Goal: Information Seeking & Learning: Compare options

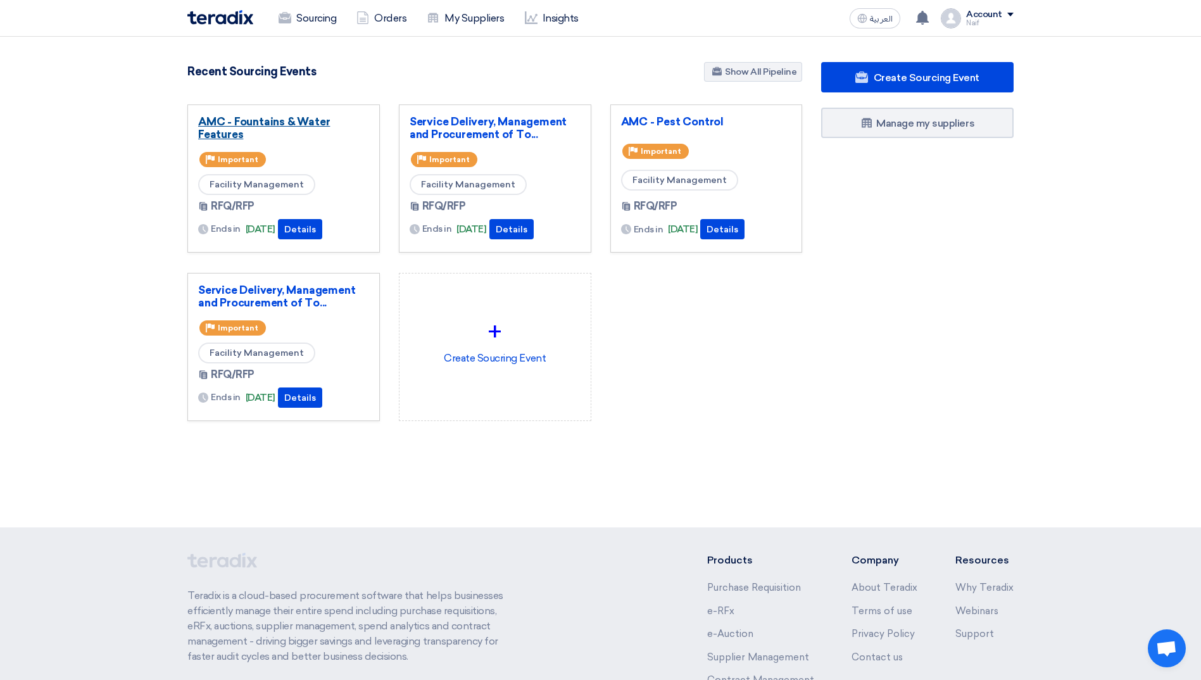
click at [280, 126] on link "AMC - Fountains & Water Features" at bounding box center [283, 127] width 171 height 25
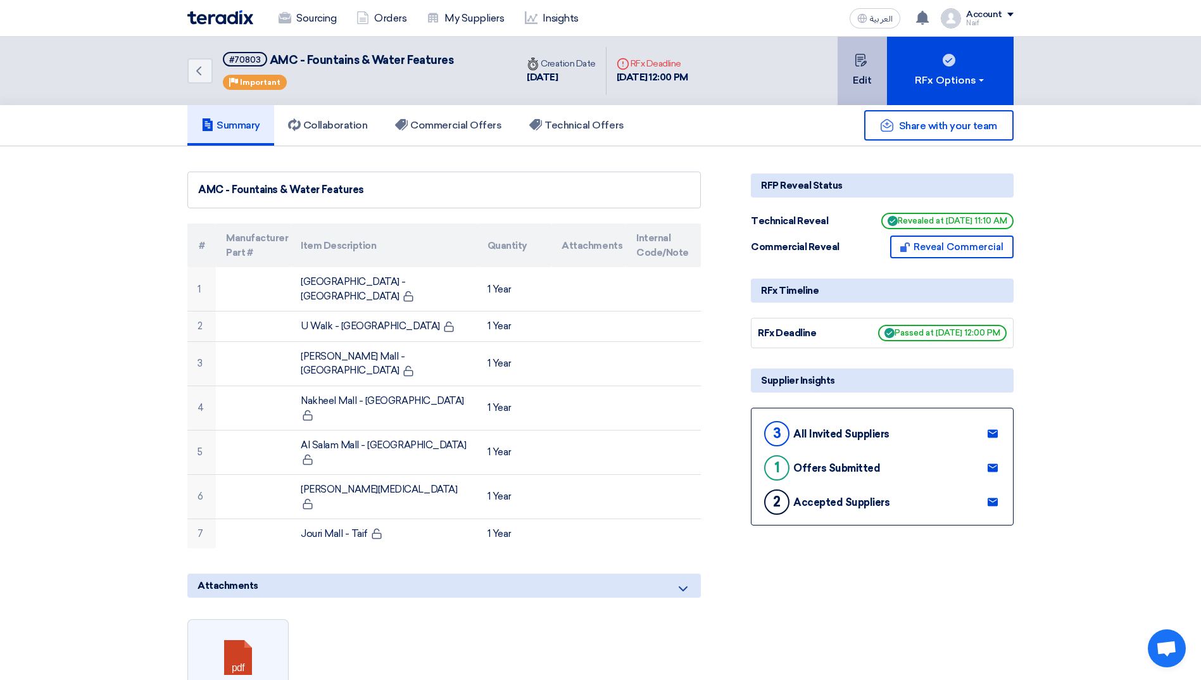
click at [874, 72] on button "Edit" at bounding box center [862, 71] width 49 height 68
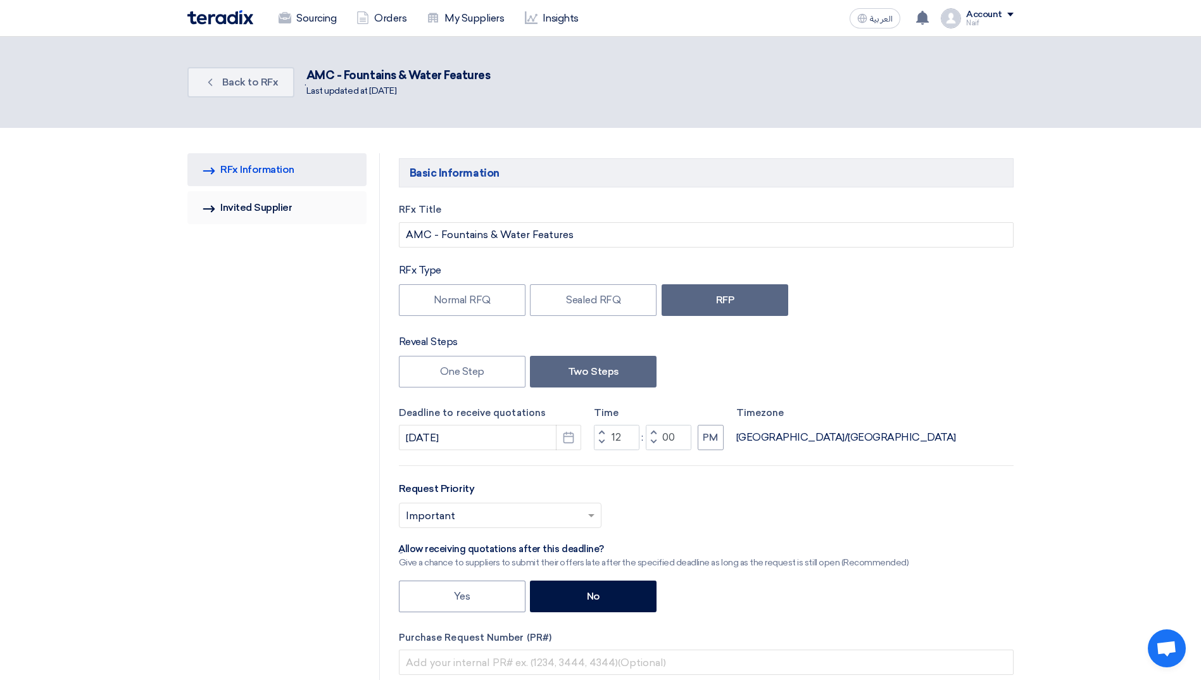
click at [251, 202] on link "Invited Suppliers Invited Supplier" at bounding box center [276, 207] width 179 height 33
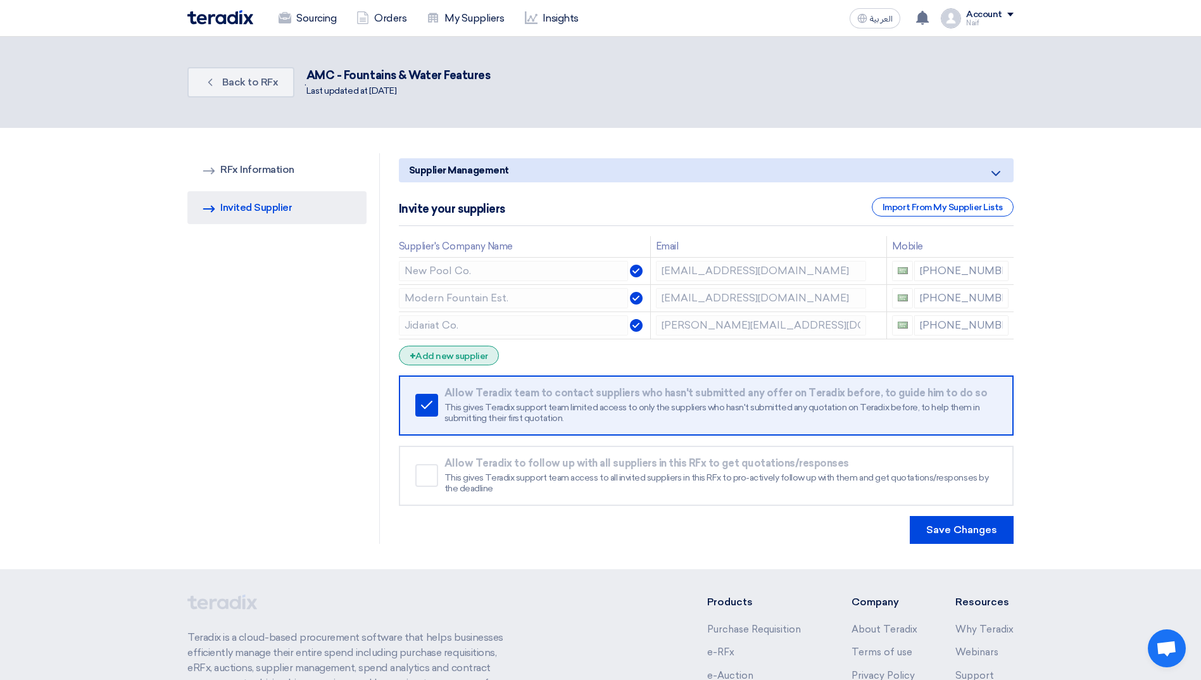
click at [481, 362] on div "+ Add new supplier" at bounding box center [449, 356] width 100 height 20
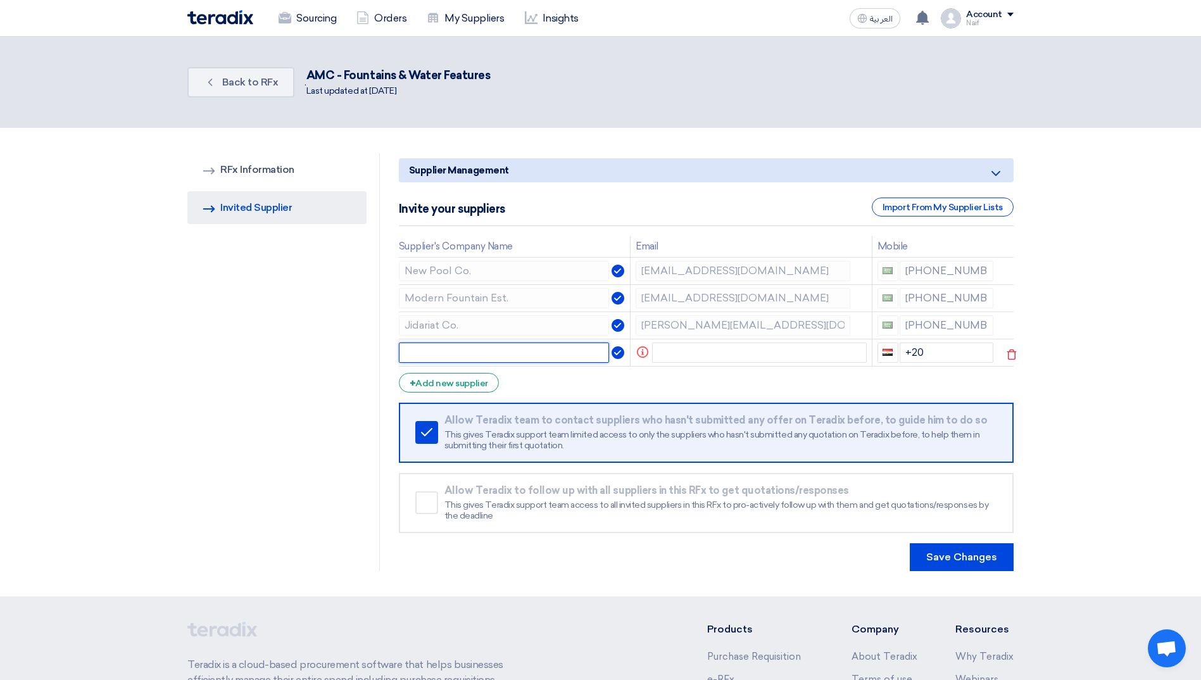
click at [481, 355] on input "text" at bounding box center [504, 353] width 211 height 20
click at [666, 355] on input "text" at bounding box center [759, 353] width 215 height 20
paste input "imran@vertex360global.com"
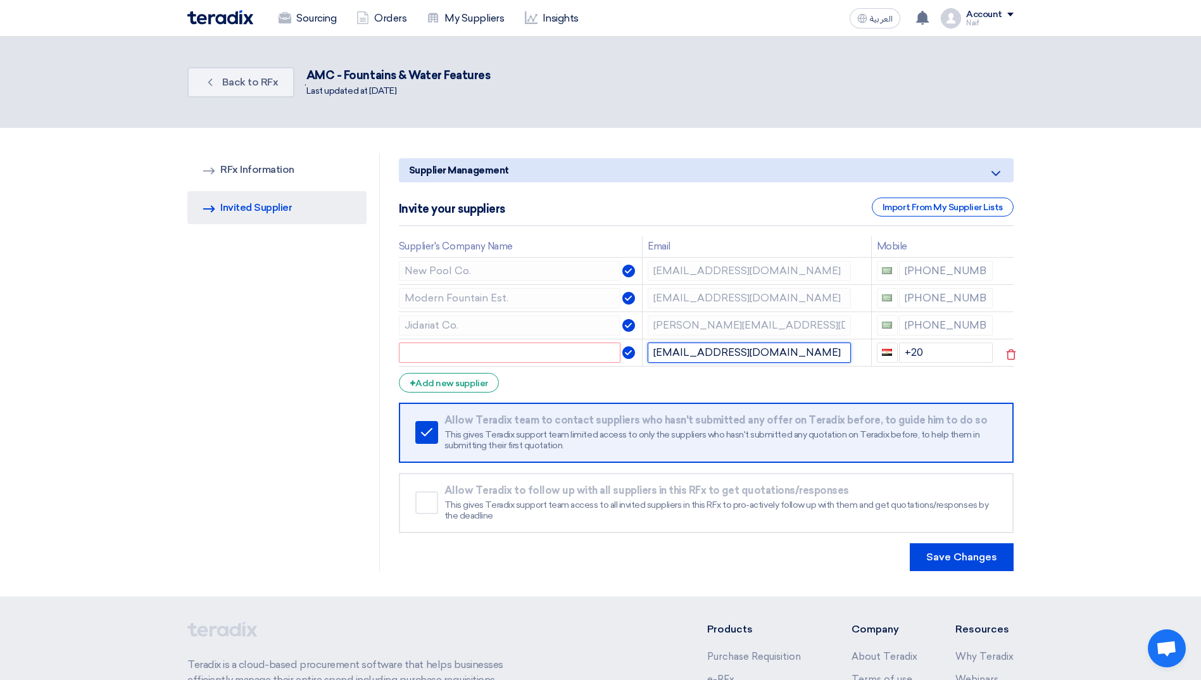
drag, startPoint x: 690, startPoint y: 353, endPoint x: 766, endPoint y: 363, distance: 77.3
click at [766, 363] on td "imran@vertex360global.com" at bounding box center [757, 352] width 229 height 27
type input "imran@vertex360global.com"
click at [558, 347] on input "text" at bounding box center [510, 353] width 222 height 20
paste input "vertex360global"
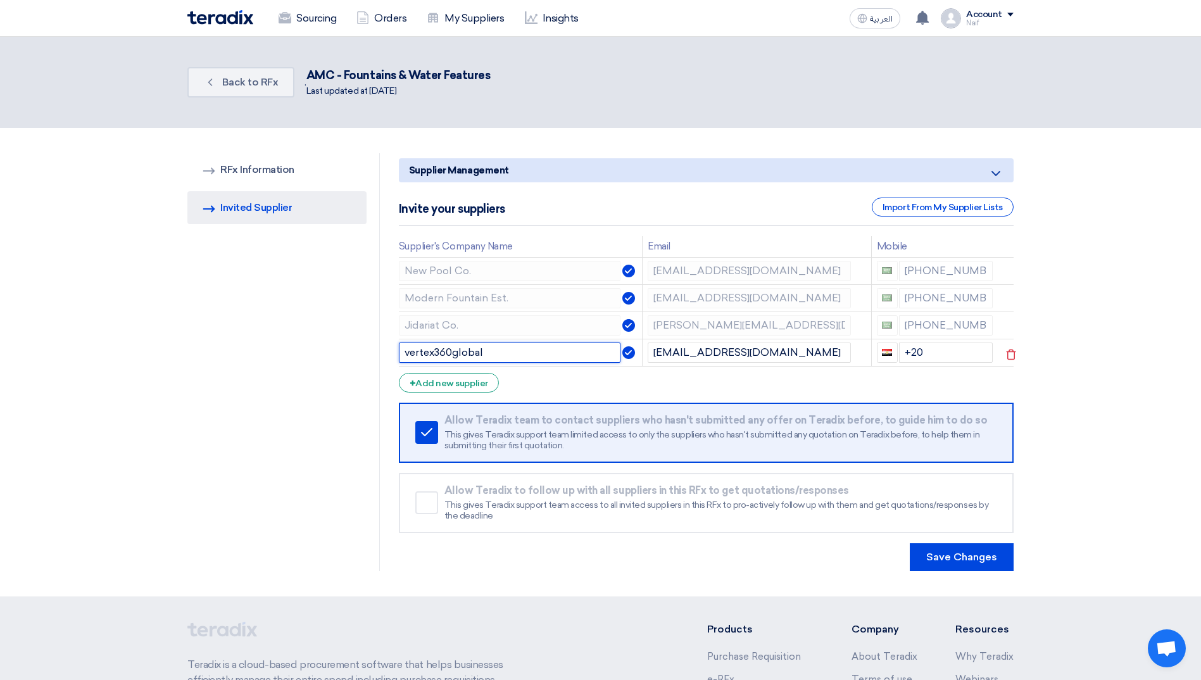
click at [434, 355] on input "vertex360global" at bounding box center [510, 353] width 222 height 20
drag, startPoint x: 411, startPoint y: 351, endPoint x: 395, endPoint y: 351, distance: 16.5
click at [395, 351] on div "Supplier Management Minimize/Maximize Category Invite your suppliers Import Fro…" at bounding box center [706, 362] width 634 height 418
click at [458, 354] on input "Vertex 360global" at bounding box center [510, 353] width 222 height 20
click at [460, 353] on input "Vertex 360 global" at bounding box center [510, 353] width 222 height 20
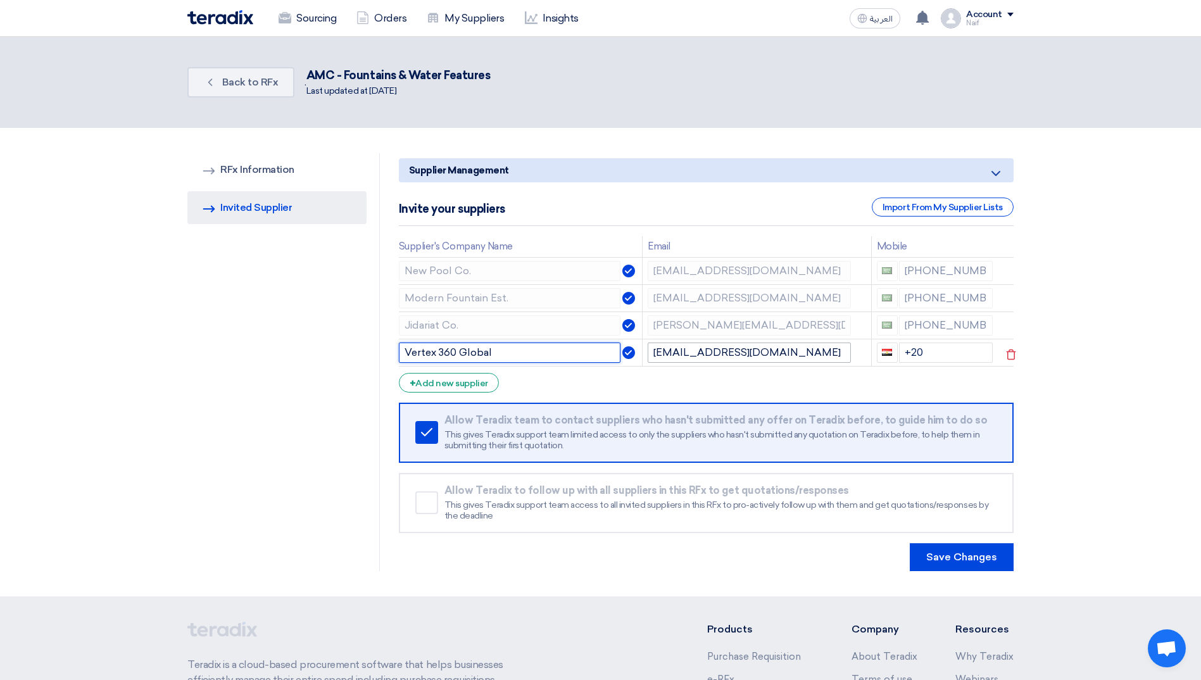
type input "Vertex 360 Global"
click at [804, 349] on input "[EMAIL_ADDRESS][DOMAIN_NAME]" at bounding box center [749, 353] width 203 height 20
click at [938, 345] on input "+20" at bounding box center [946, 353] width 94 height 20
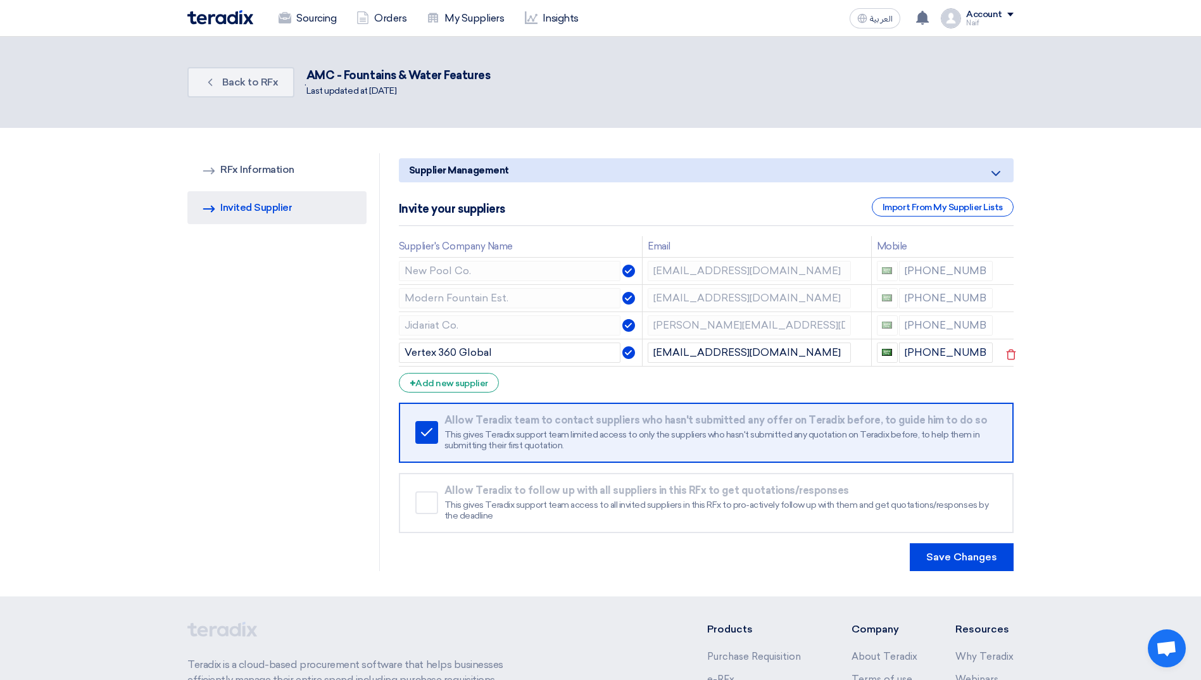
click at [1058, 406] on section "RFQ Information RFx Information Invited Suppliers Invited Supplier Supplier Man…" at bounding box center [600, 362] width 1201 height 469
click at [279, 181] on link "RFQ Information RFx Information" at bounding box center [276, 169] width 179 height 33
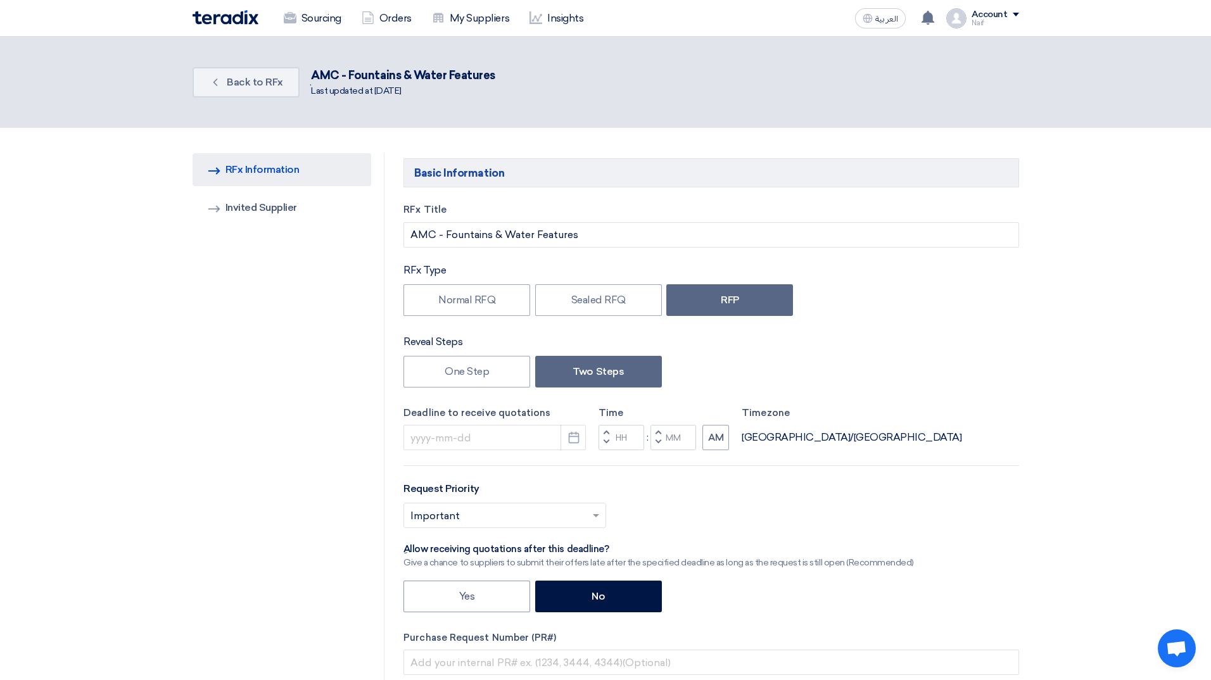
type input "8/7/2025"
type input "12"
type input "00"
click at [564, 446] on button "Pick a date" at bounding box center [568, 437] width 25 height 25
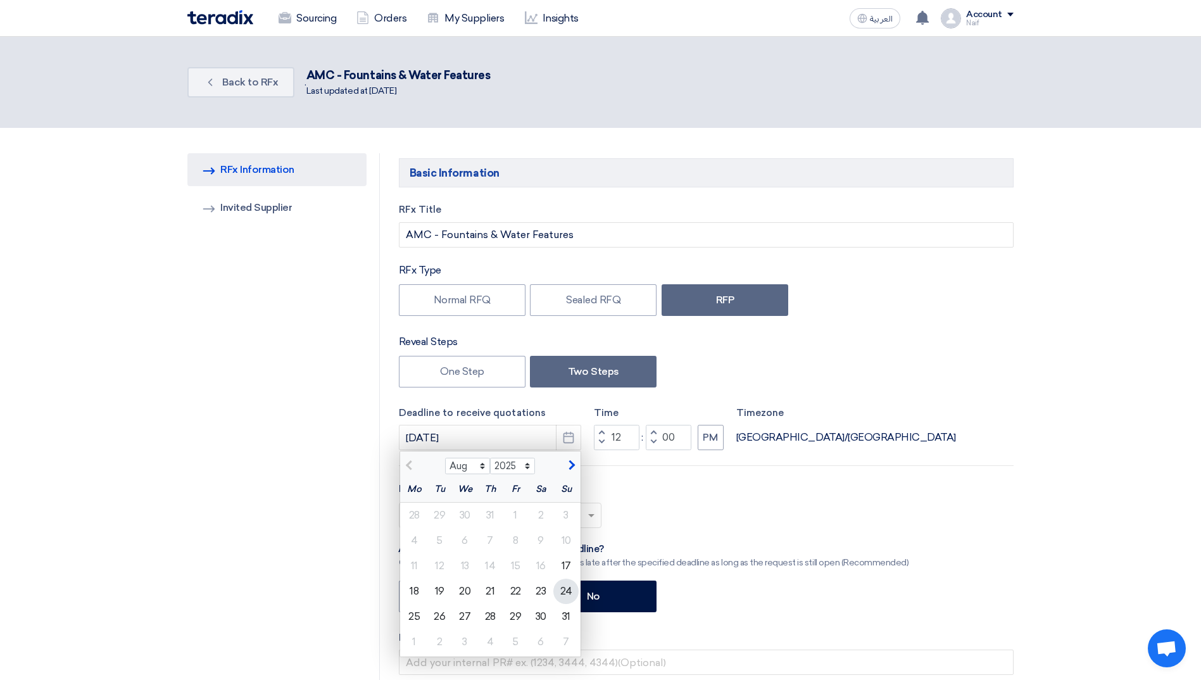
click at [564, 592] on div "24" at bounding box center [566, 591] width 25 height 25
type input "8/24/2025"
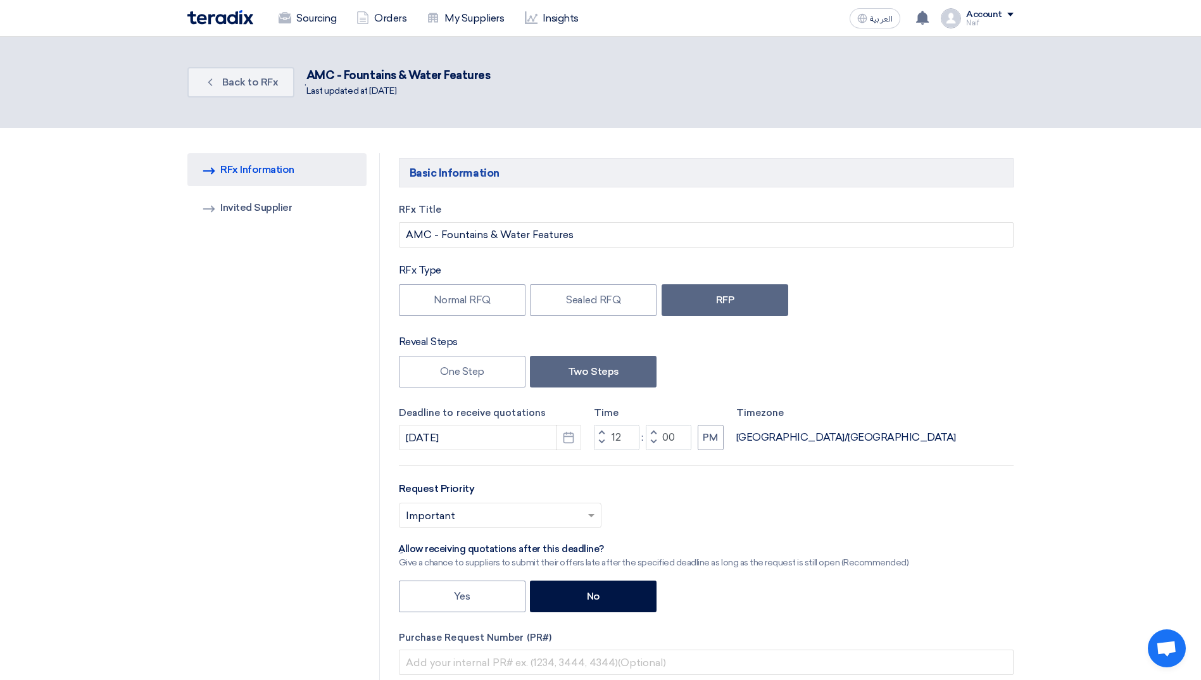
click at [295, 214] on link "Invited Suppliers Invited Supplier" at bounding box center [276, 207] width 179 height 33
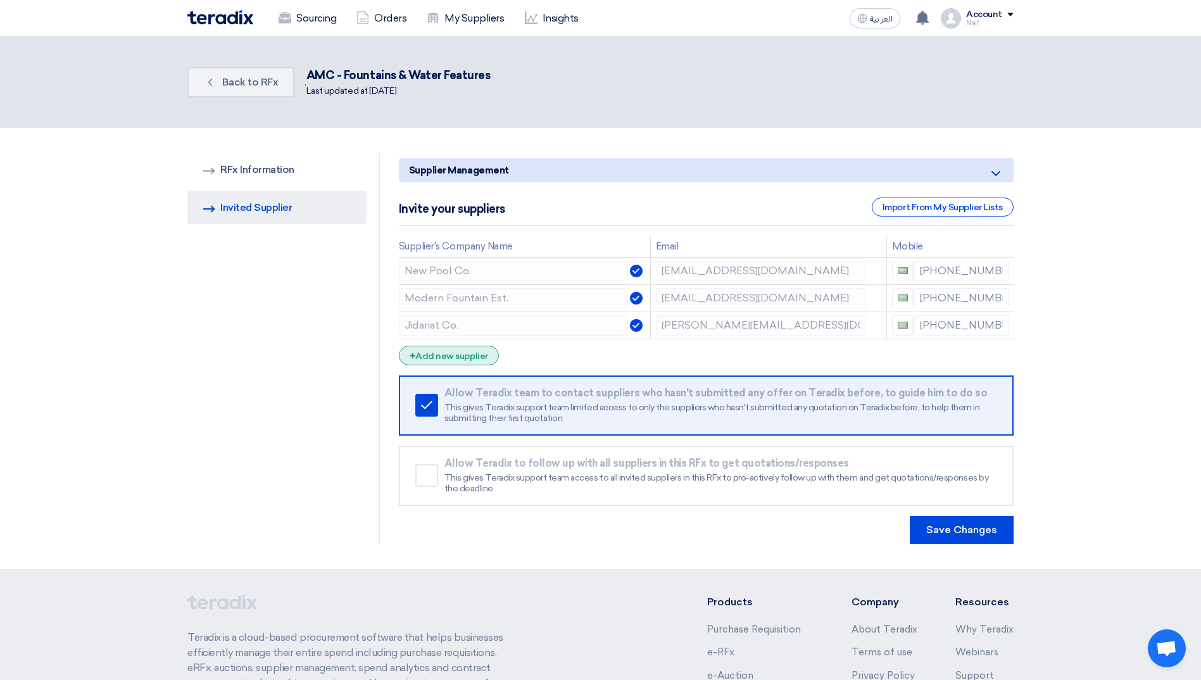
click at [439, 356] on div "+ Add new supplier" at bounding box center [449, 356] width 100 height 20
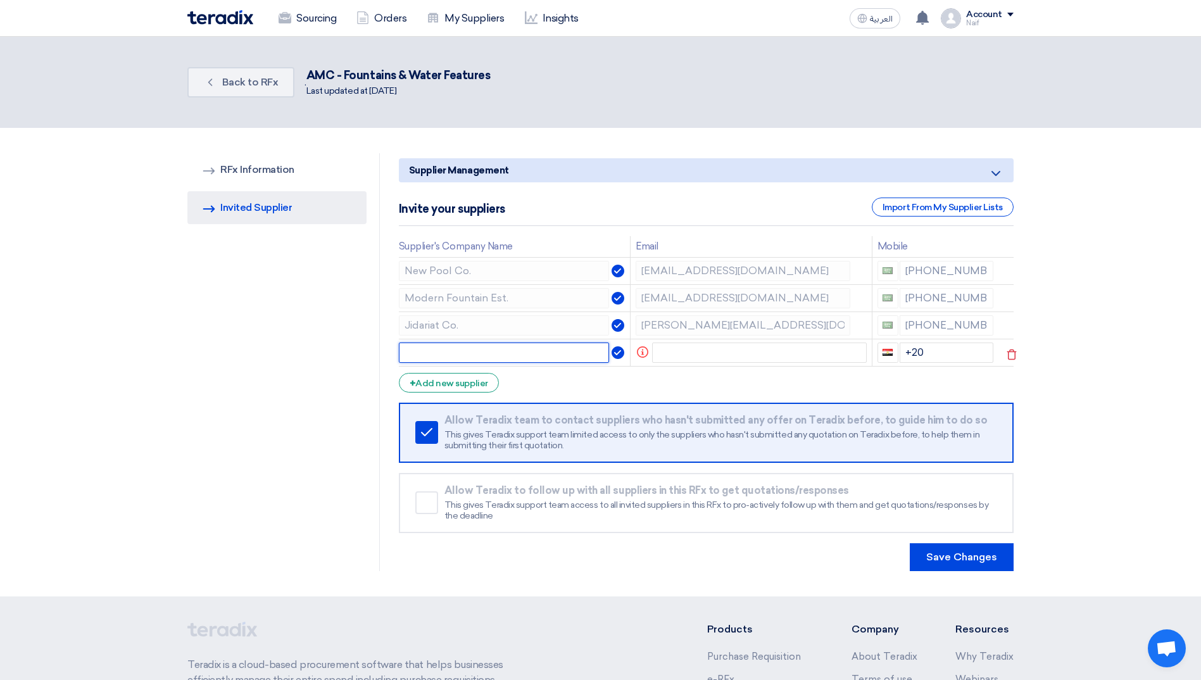
click at [492, 356] on input "text" at bounding box center [504, 353] width 211 height 20
paste input "vertex360global"
click at [434, 351] on input "vertex360global" at bounding box center [504, 353] width 211 height 20
drag, startPoint x: 412, startPoint y: 351, endPoint x: 397, endPoint y: 351, distance: 14.6
click at [397, 351] on div "Supplier Management Minimize/Maximize Category Invite your suppliers Import Fro…" at bounding box center [706, 362] width 634 height 418
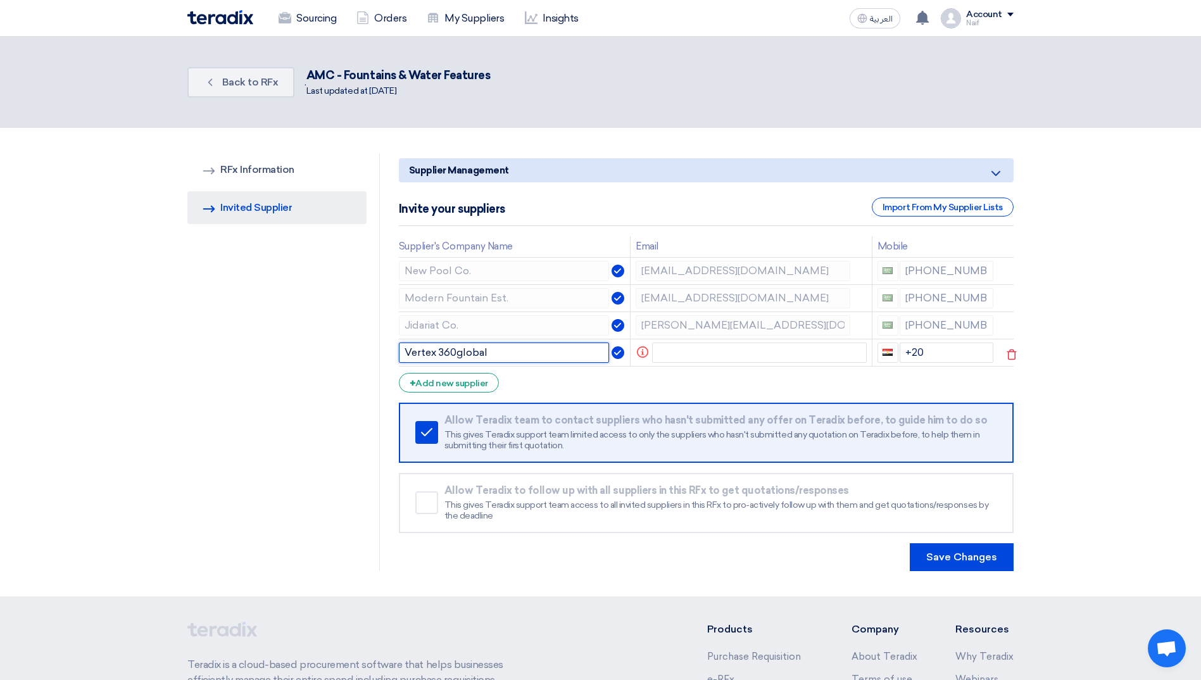
click at [456, 352] on input "Vertex 360global" at bounding box center [504, 353] width 211 height 20
click at [463, 353] on input "Vertex 360 global" at bounding box center [504, 353] width 211 height 20
type input "Vertex 360 Global"
click at [686, 353] on input "text" at bounding box center [759, 353] width 215 height 20
paste input "[EMAIL_ADDRESS][DOMAIN_NAME]"
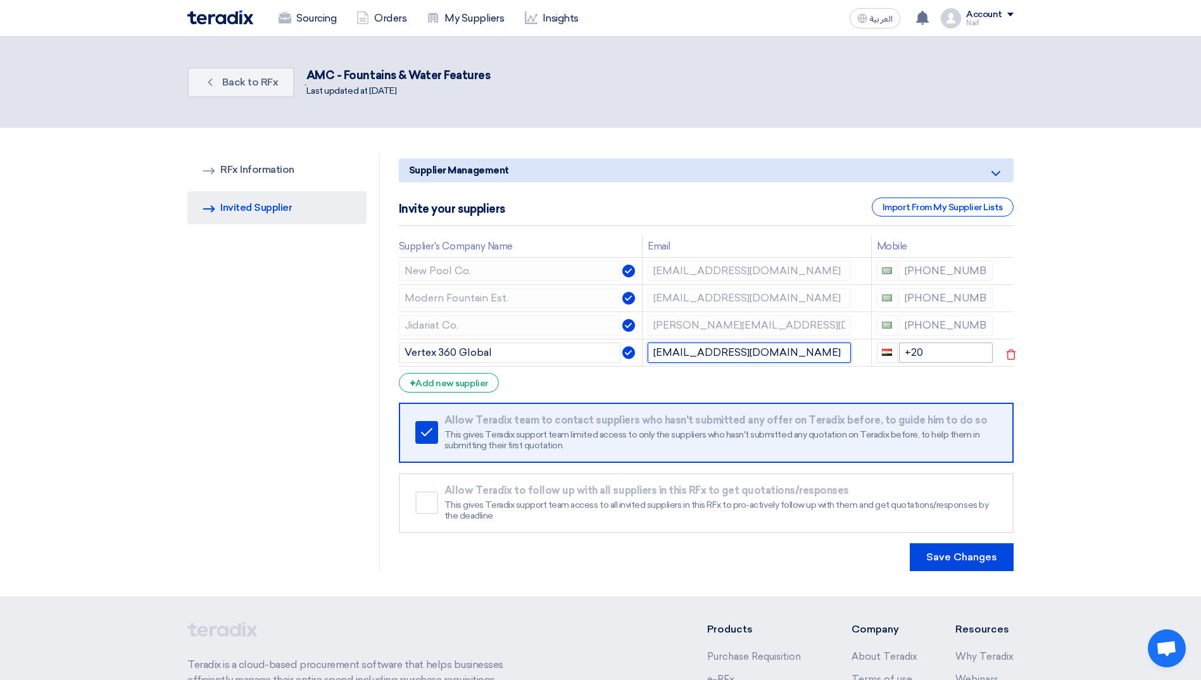
type input "[EMAIL_ADDRESS][DOMAIN_NAME]"
click at [923, 355] on input "+20" at bounding box center [946, 353] width 94 height 20
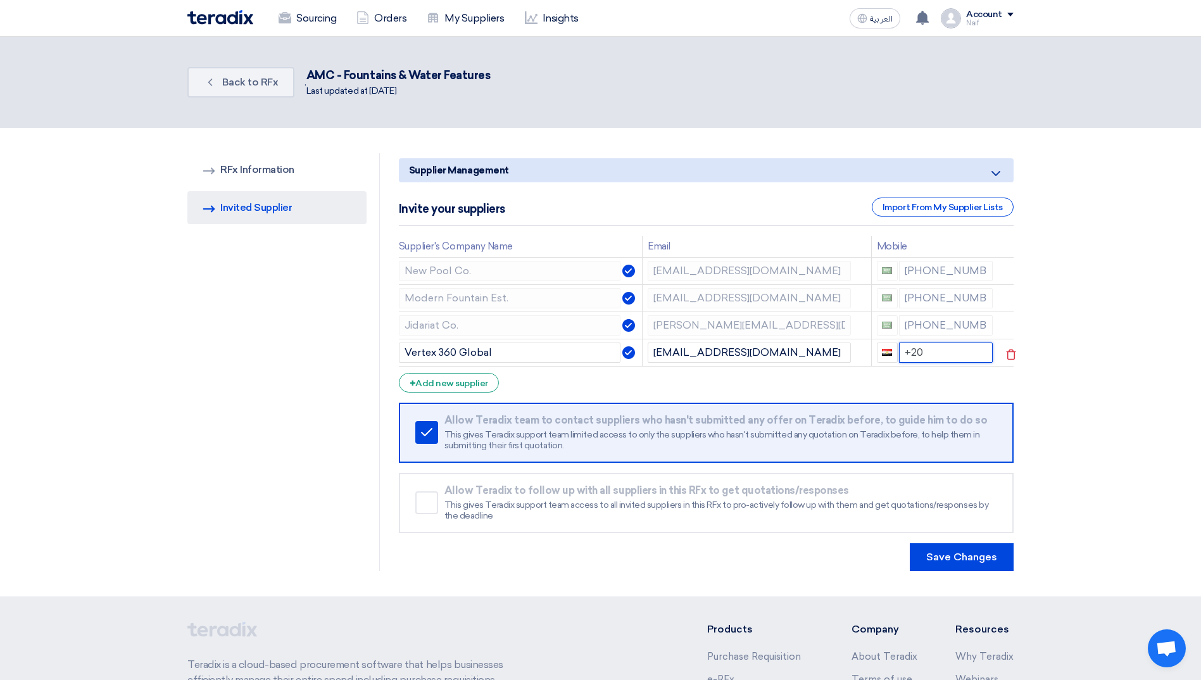
click at [923, 355] on input "+20" at bounding box center [946, 353] width 94 height 20
click at [925, 358] on input "+20" at bounding box center [946, 353] width 94 height 20
click at [1144, 398] on section "RFQ Information RFx Information Invited Suppliers Invited Supplier Supplier Man…" at bounding box center [600, 362] width 1201 height 469
click at [954, 556] on button "Save Changes" at bounding box center [962, 557] width 104 height 28
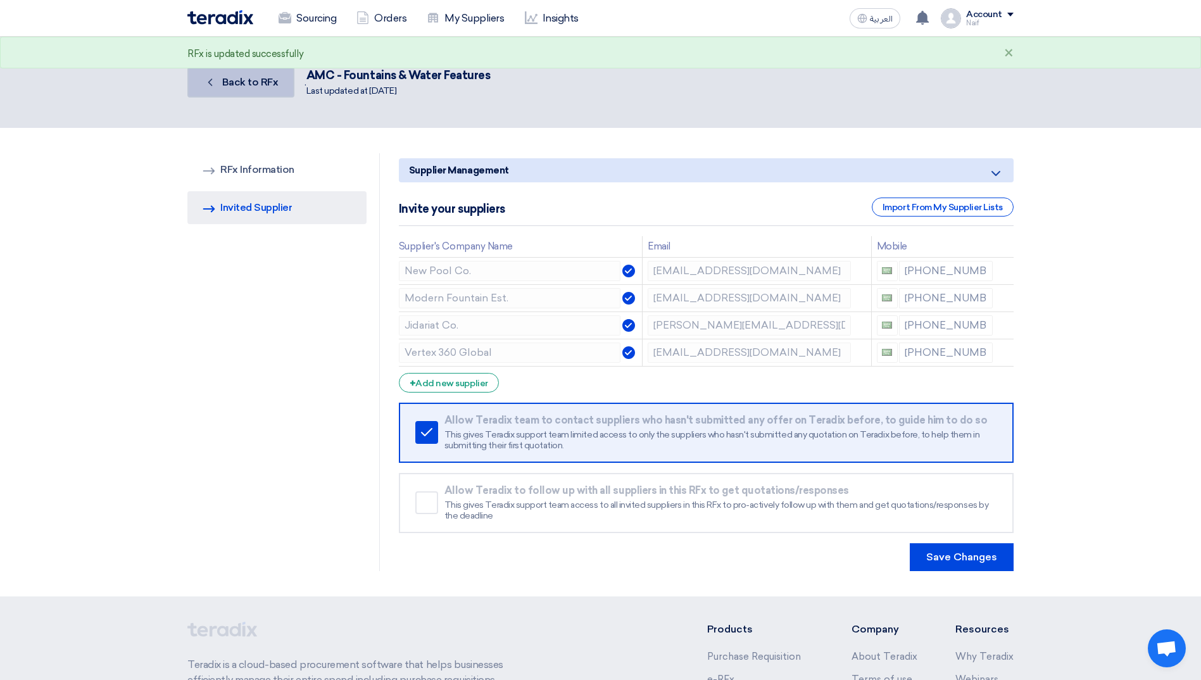
click at [248, 82] on span "Back to RFx" at bounding box center [250, 82] width 56 height 12
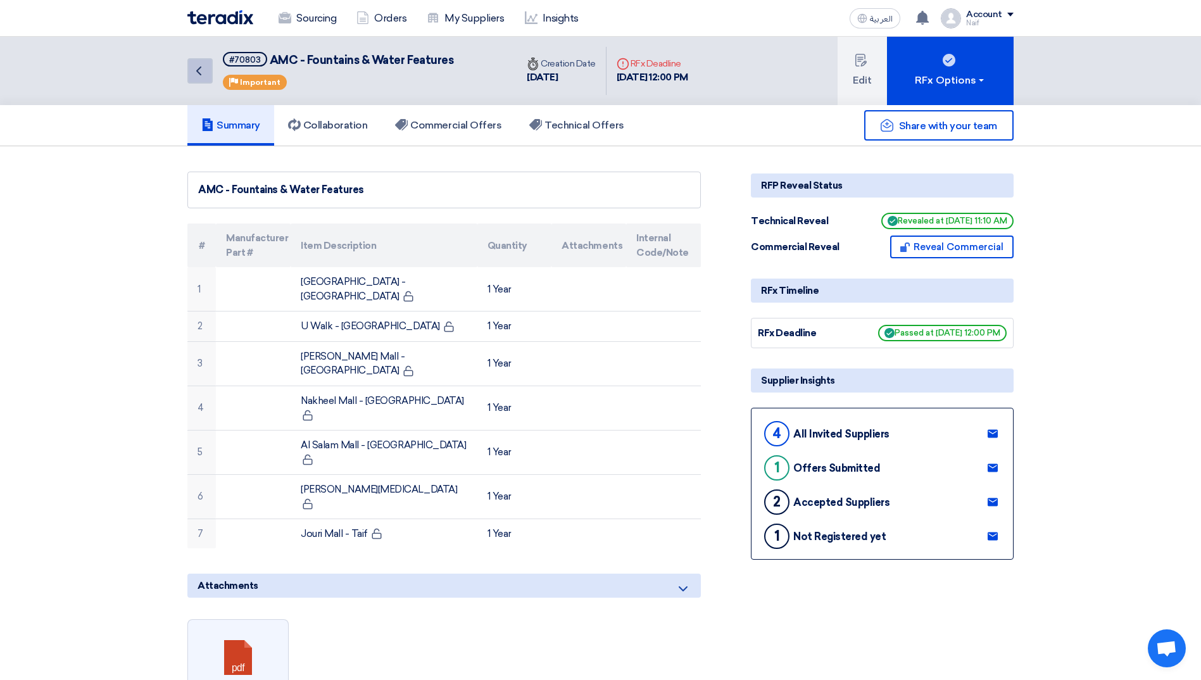
click at [212, 70] on link "Back" at bounding box center [199, 70] width 25 height 25
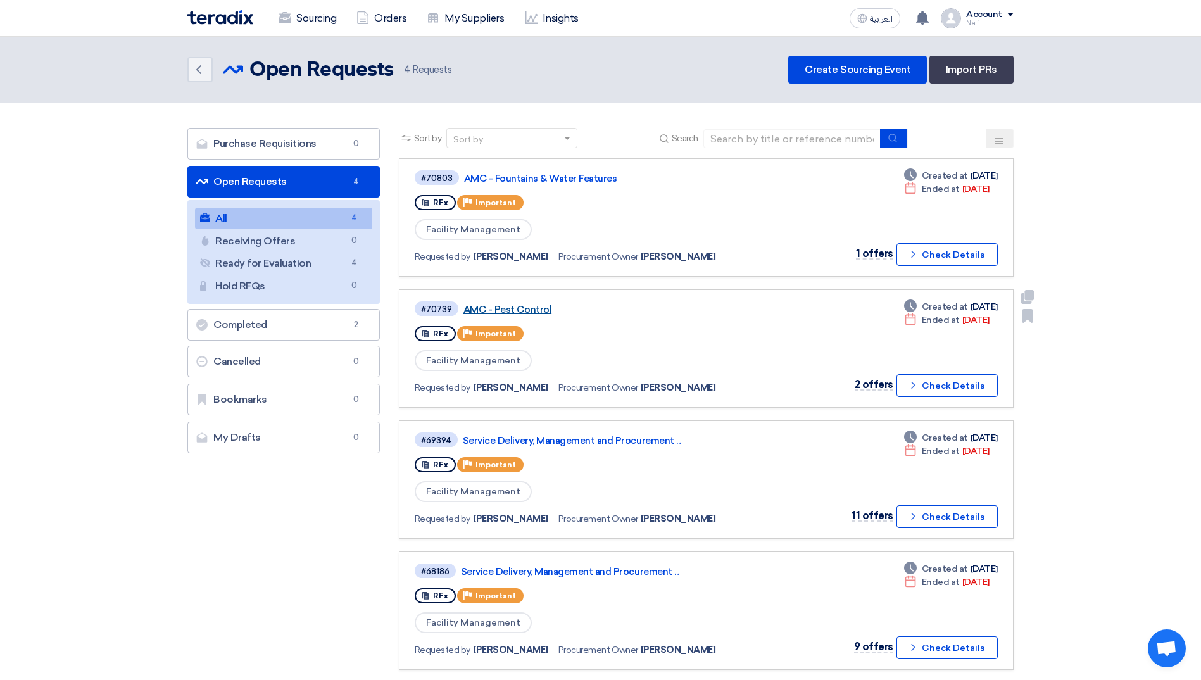
click at [543, 306] on link "AMC - Pest Control" at bounding box center [622, 309] width 317 height 11
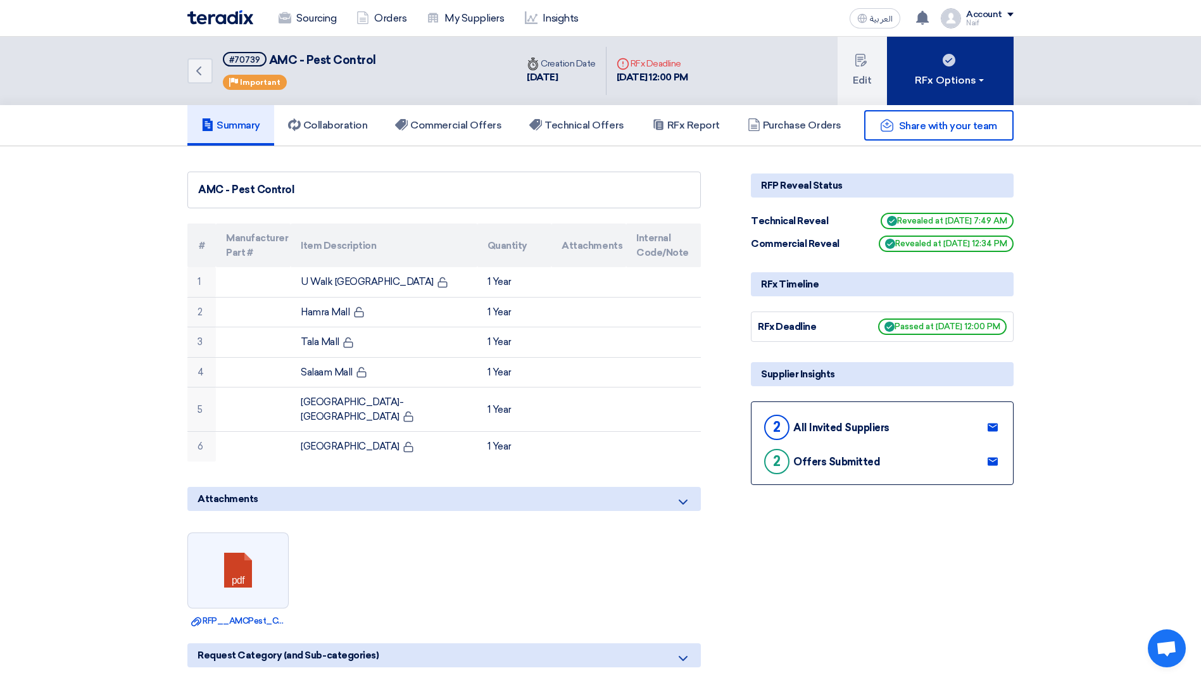
click at [952, 85] on div "RFx Options" at bounding box center [951, 80] width 72 height 15
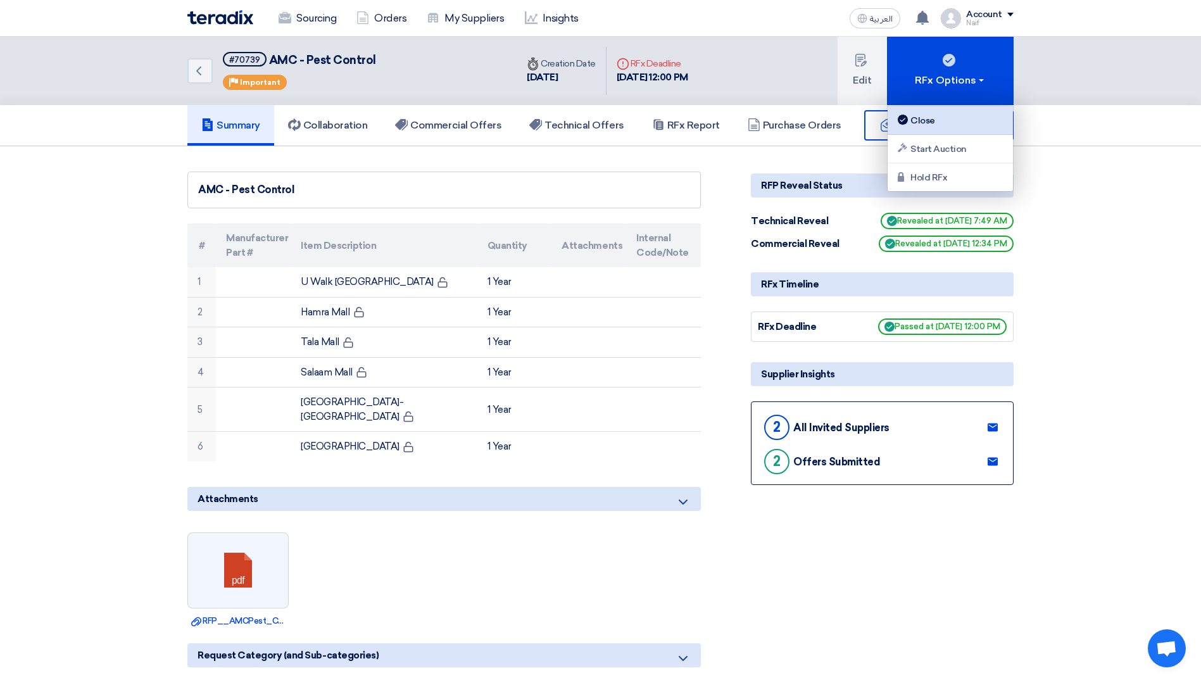
click at [942, 121] on div "Close" at bounding box center [951, 120] width 110 height 15
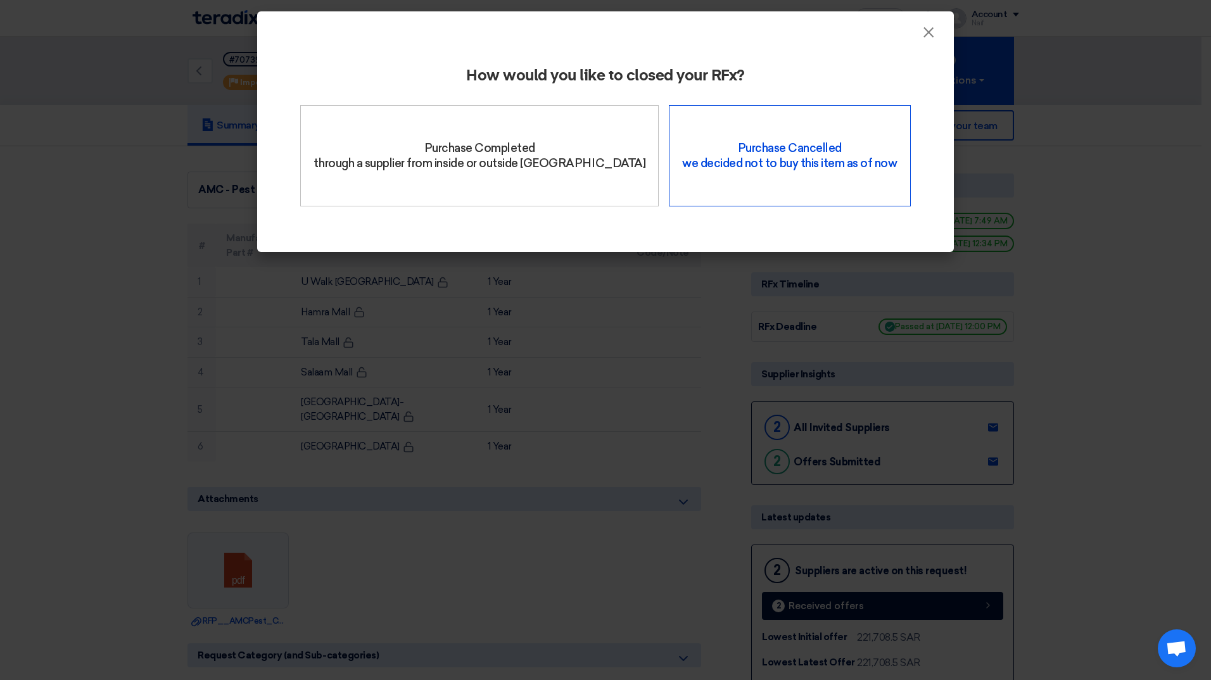
click at [766, 177] on div "Purchase Cancelled we decided not to buy this item as of now" at bounding box center [789, 155] width 241 height 101
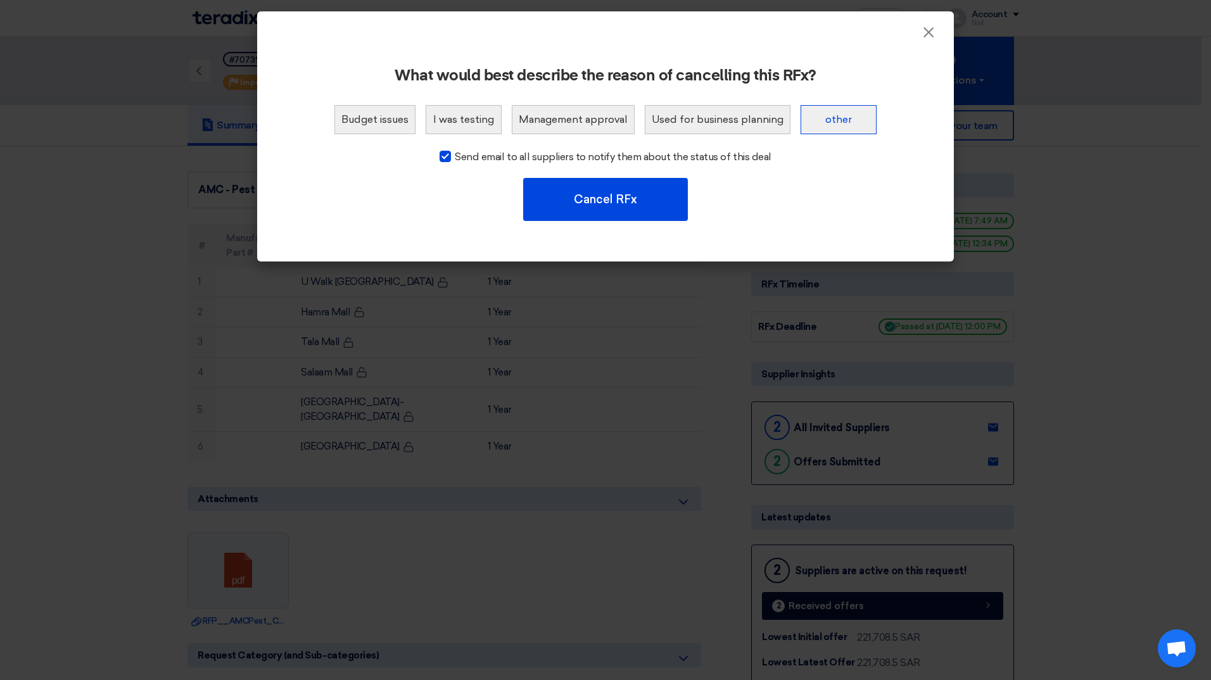
click at [848, 128] on button "other" at bounding box center [839, 119] width 76 height 29
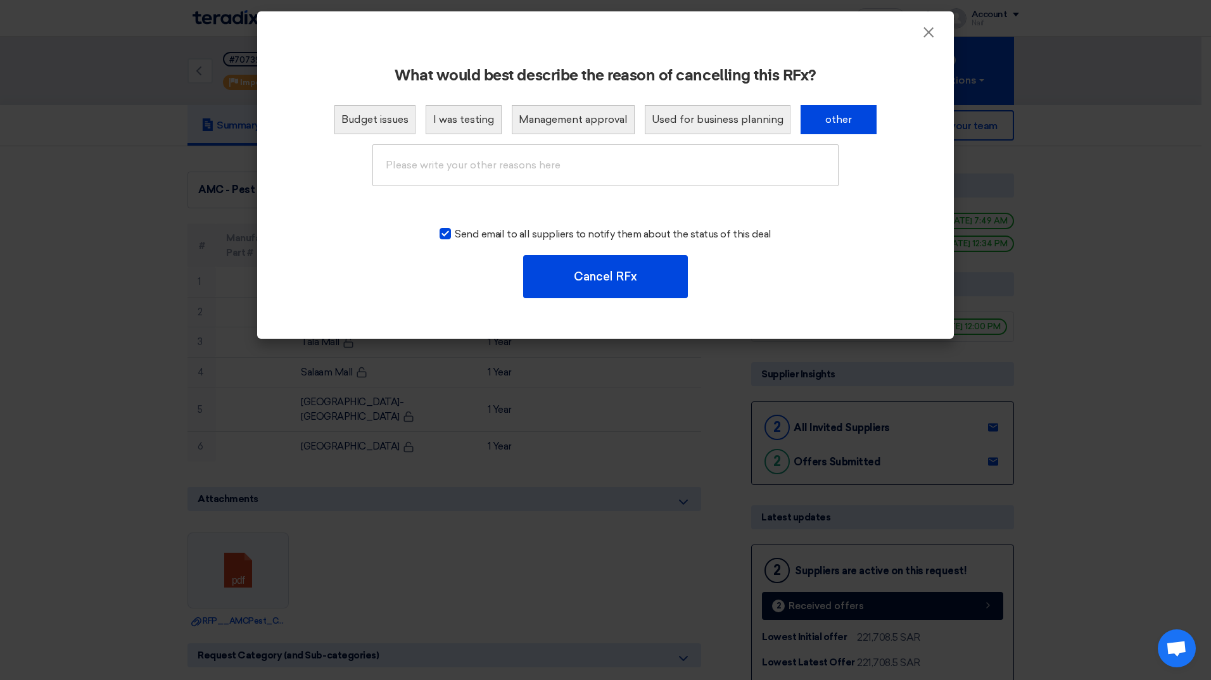
click at [848, 128] on button "other" at bounding box center [839, 119] width 76 height 29
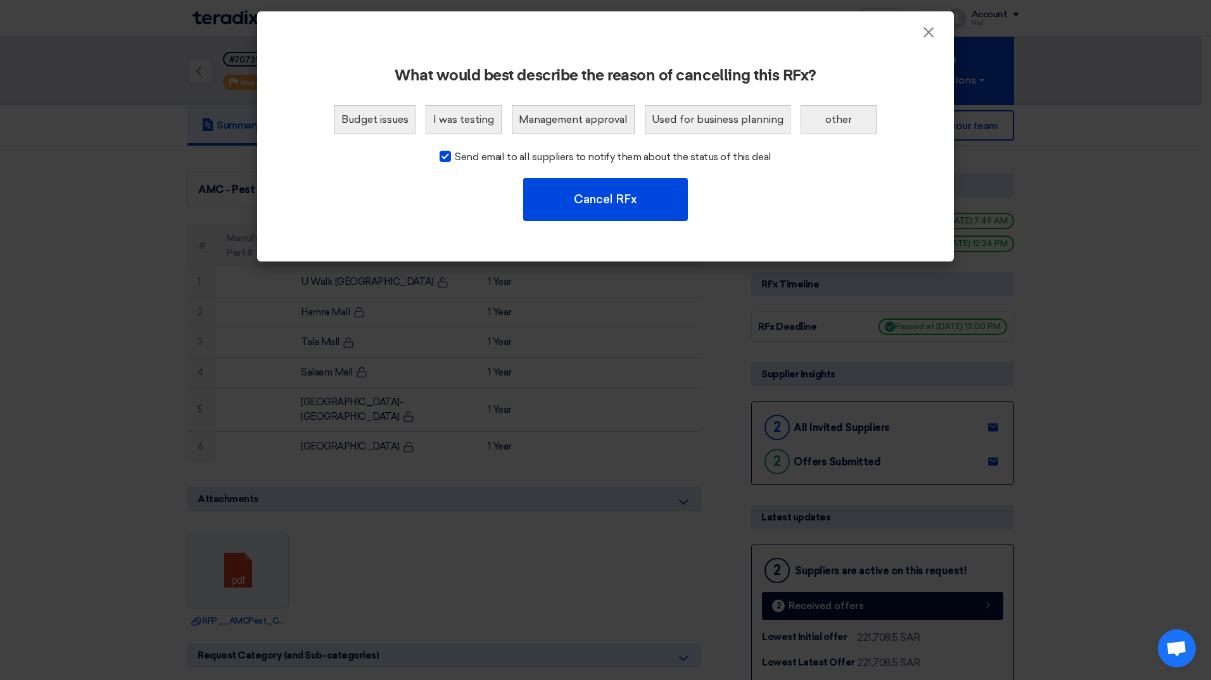
click at [696, 154] on span "Send email to all suppliers to notify them about the status of this deal" at bounding box center [613, 156] width 316 height 15
click at [463, 154] on input "Send email to all suppliers to notify them about the status of this deal" at bounding box center [459, 153] width 8 height 8
checkbox input "false"
click at [860, 132] on button "other" at bounding box center [839, 119] width 76 height 29
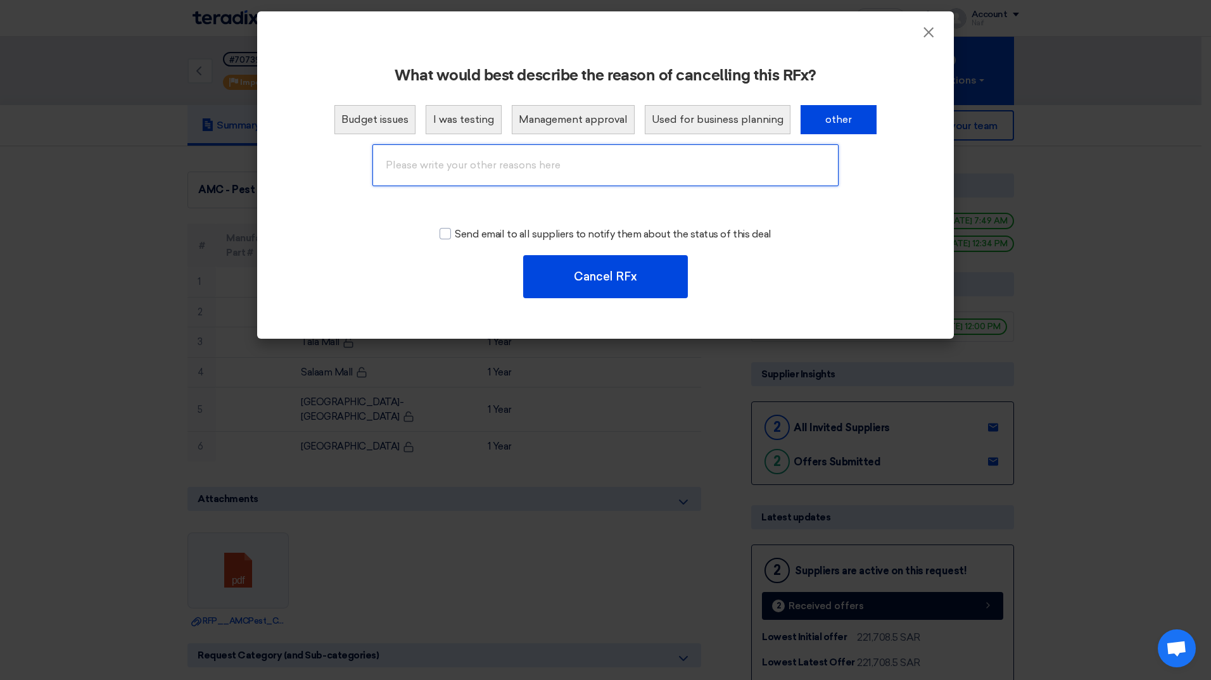
click at [680, 167] on input "text" at bounding box center [605, 165] width 466 height 42
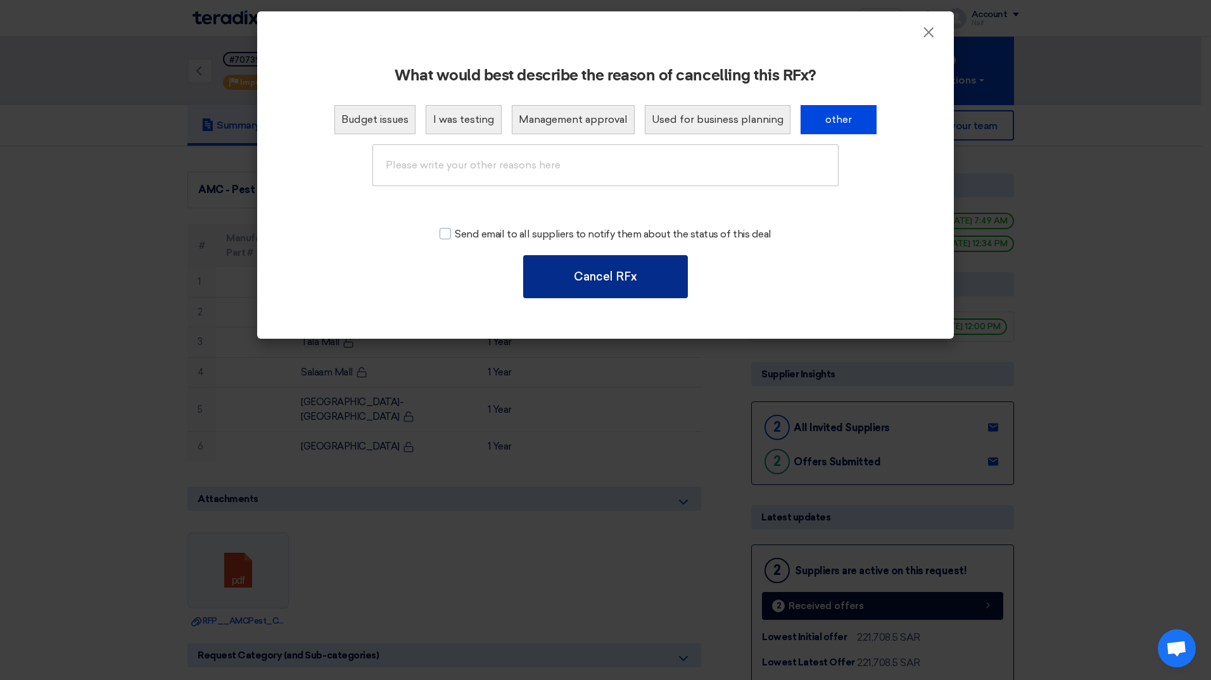
click at [674, 256] on button "Cancel RFx" at bounding box center [605, 276] width 165 height 43
click at [657, 269] on button "Cancel RFx" at bounding box center [605, 276] width 165 height 43
click at [594, 278] on button "Cancel RFx" at bounding box center [605, 276] width 165 height 43
click at [847, 120] on button "other" at bounding box center [839, 119] width 76 height 29
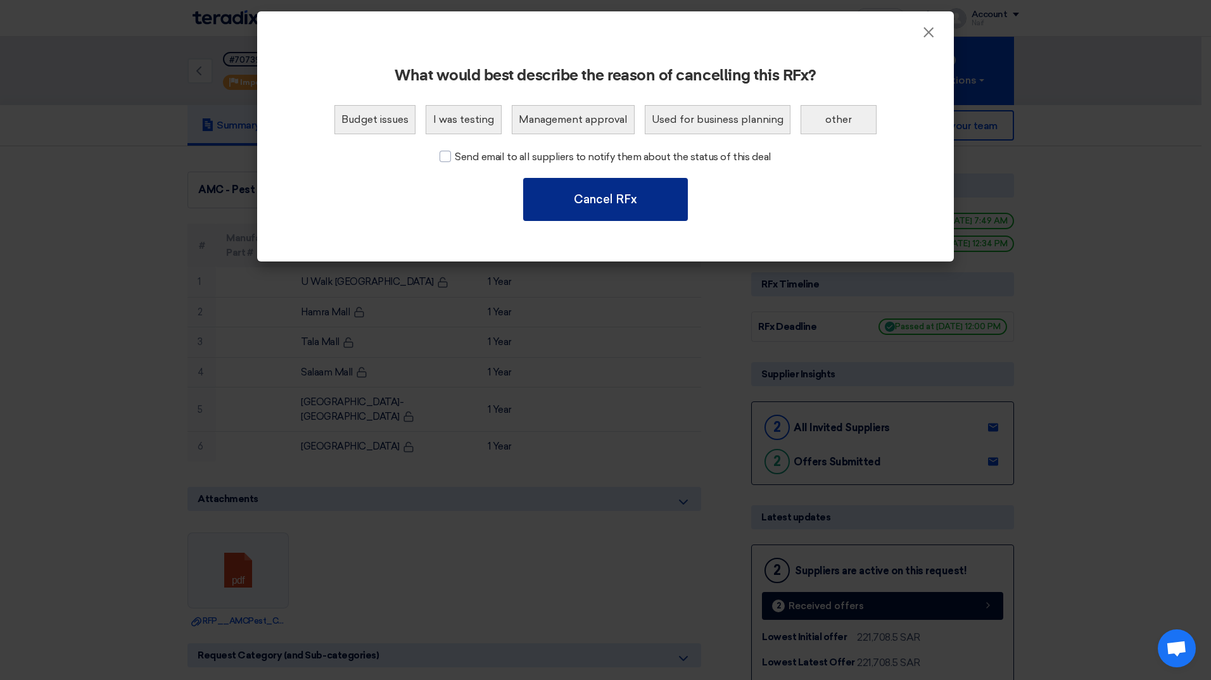
click at [657, 204] on button "Cancel RFx" at bounding box center [605, 199] width 165 height 43
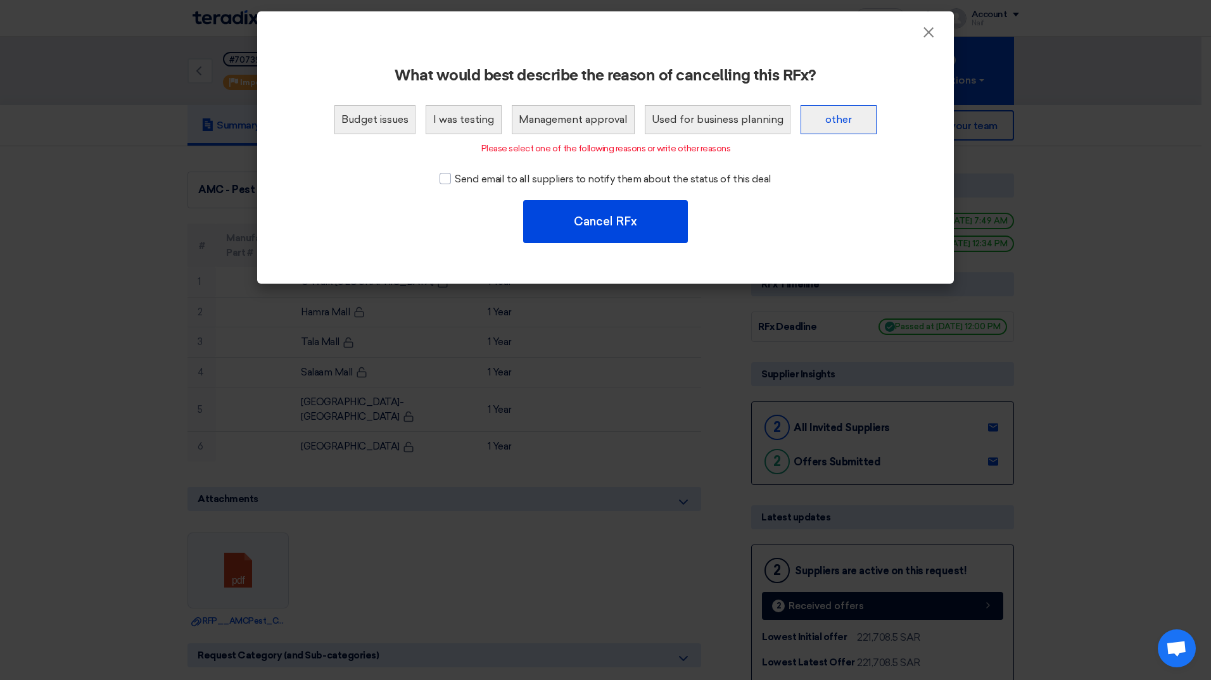
click at [849, 119] on button "other" at bounding box center [839, 119] width 76 height 29
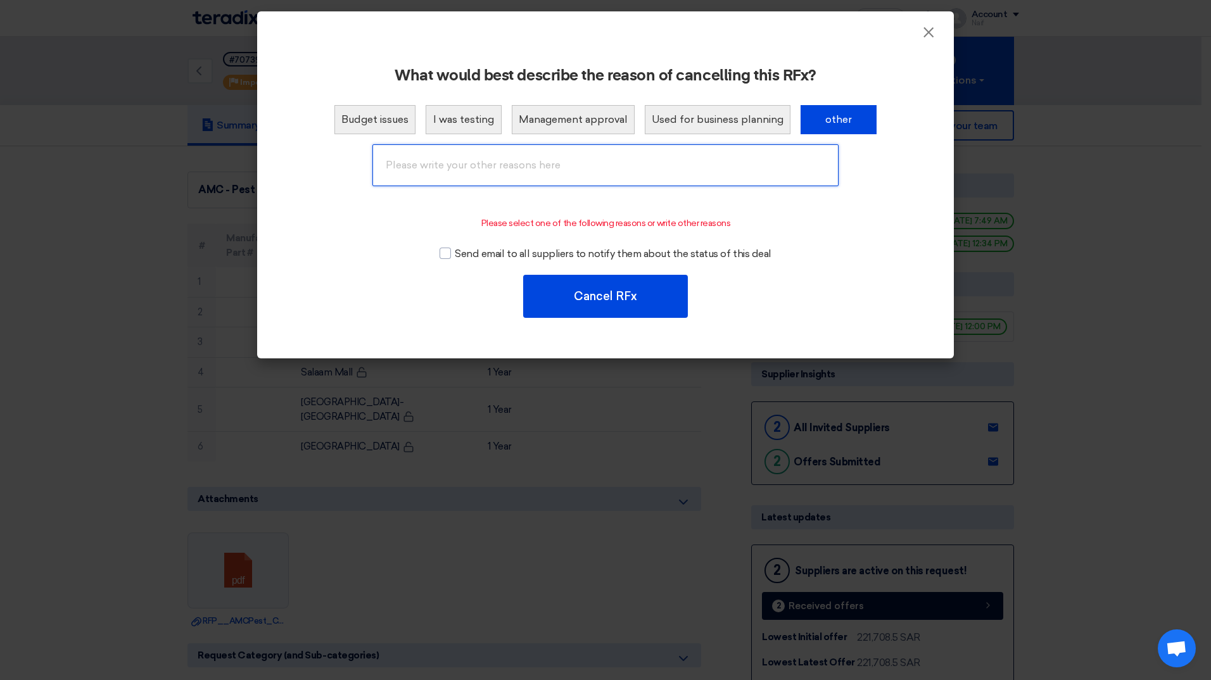
click at [628, 180] on input "text" at bounding box center [605, 165] width 466 height 42
type input "b"
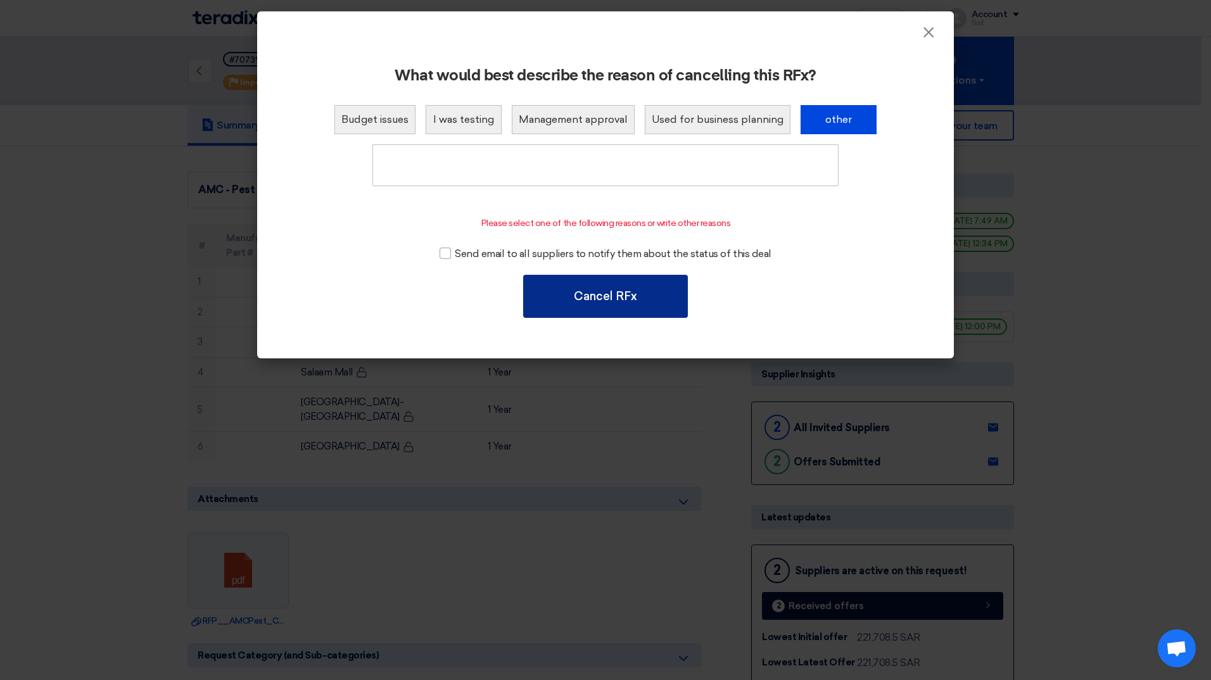
click at [614, 298] on button "Cancel RFx" at bounding box center [605, 296] width 165 height 43
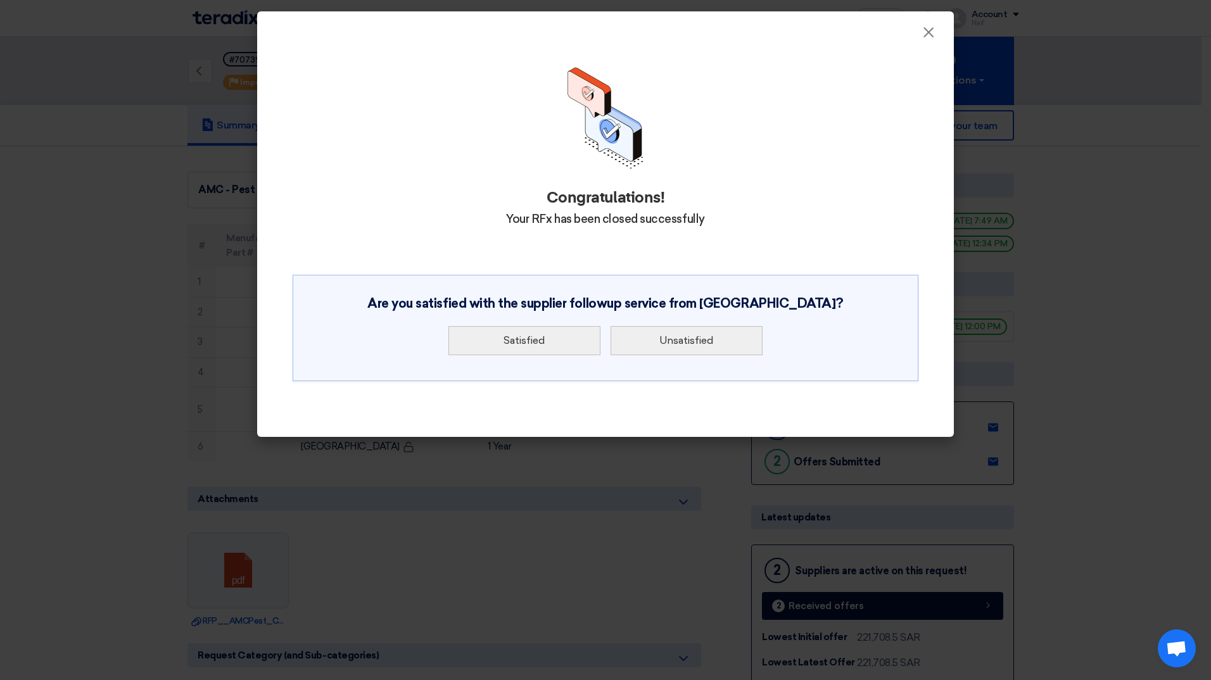
click at [926, 41] on div "Congratulations! Your RFx has been closed successfully Are you satisfied with t…" at bounding box center [605, 239] width 697 height 397
click at [929, 31] on span "×" at bounding box center [928, 35] width 13 height 25
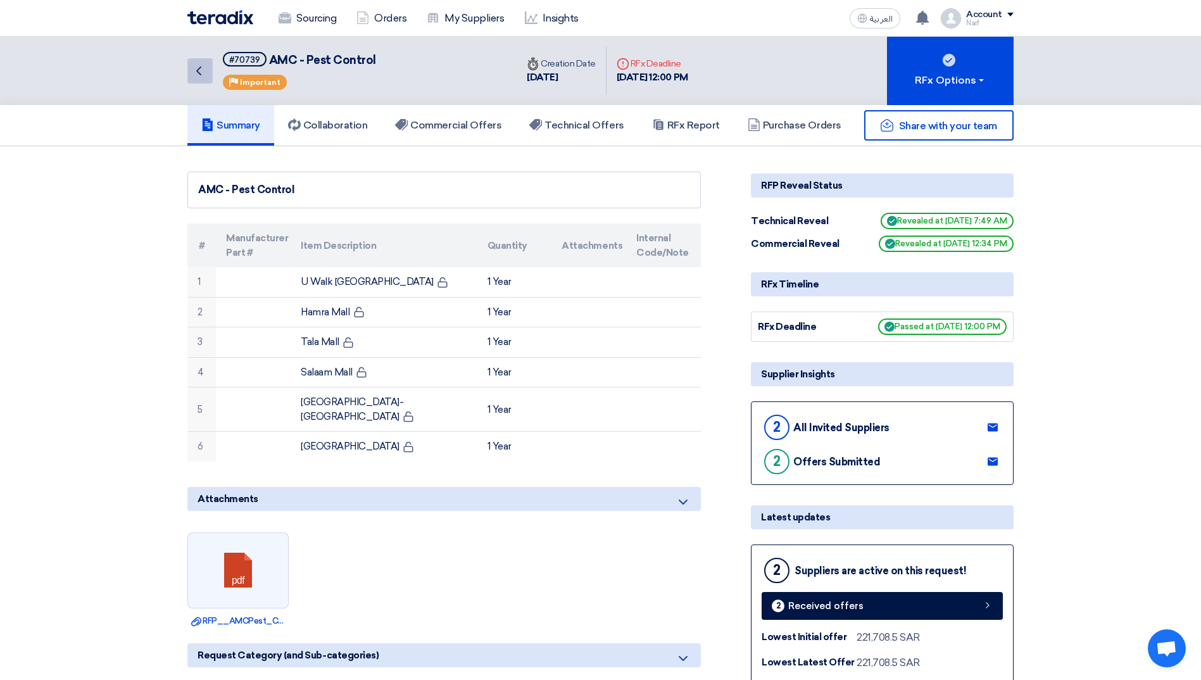
click at [204, 70] on icon "Back" at bounding box center [198, 70] width 15 height 15
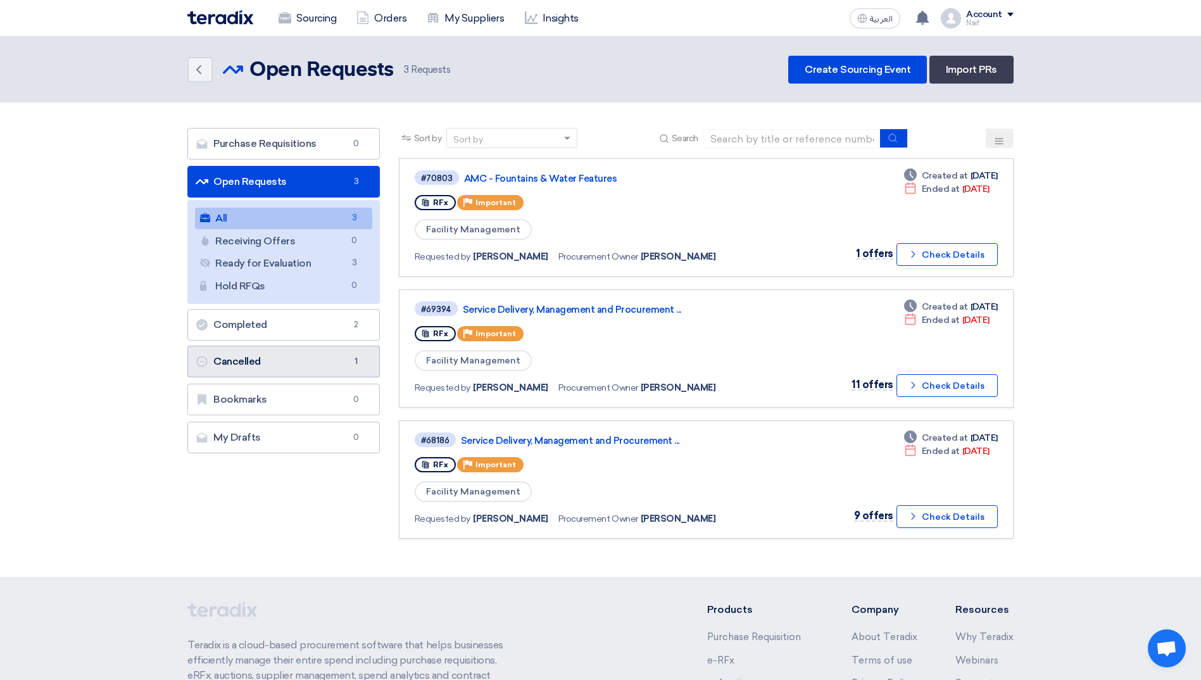
click at [237, 360] on link "Cancelled Cancelled 1" at bounding box center [283, 362] width 193 height 32
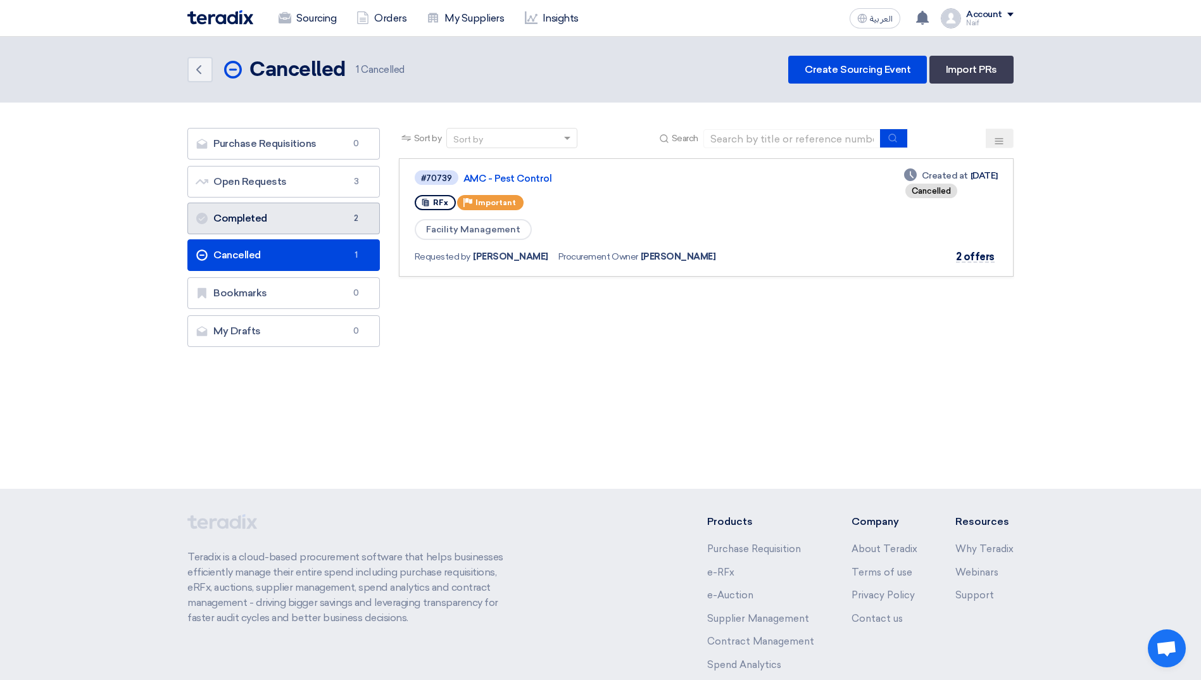
click at [270, 231] on link "Completed Completed 2" at bounding box center [283, 219] width 193 height 32
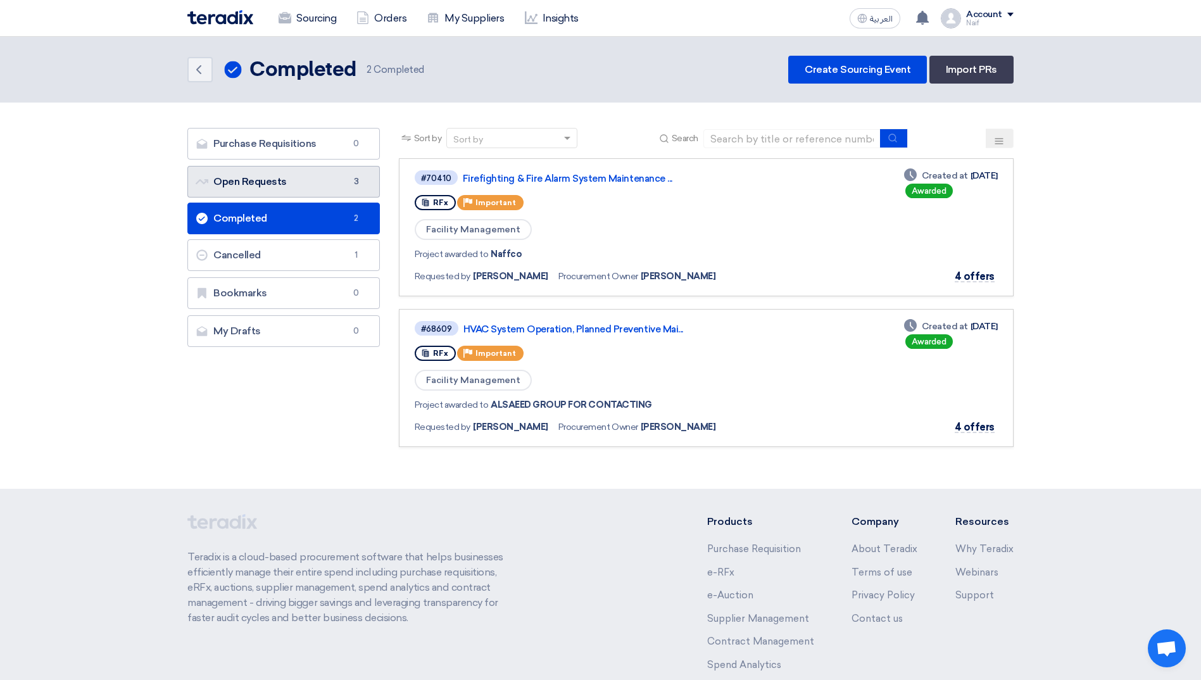
click at [267, 175] on link "Open Requests Open Requests 3" at bounding box center [283, 182] width 193 height 32
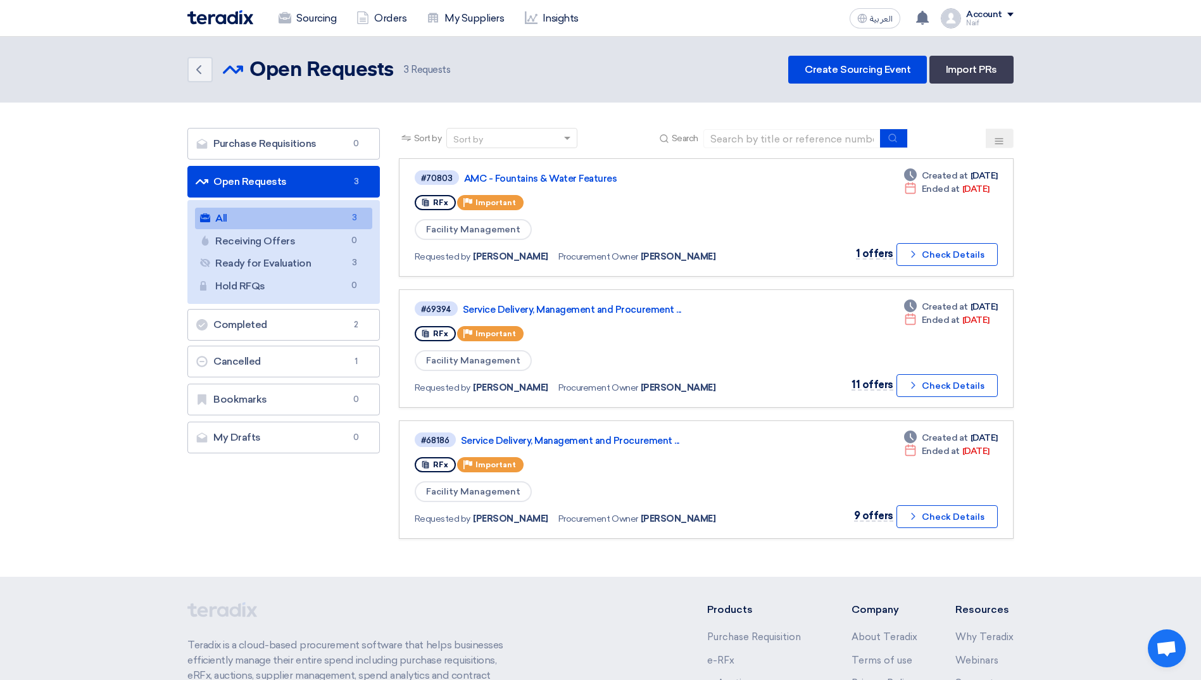
click at [997, 19] on div "Account" at bounding box center [984, 14] width 36 height 11
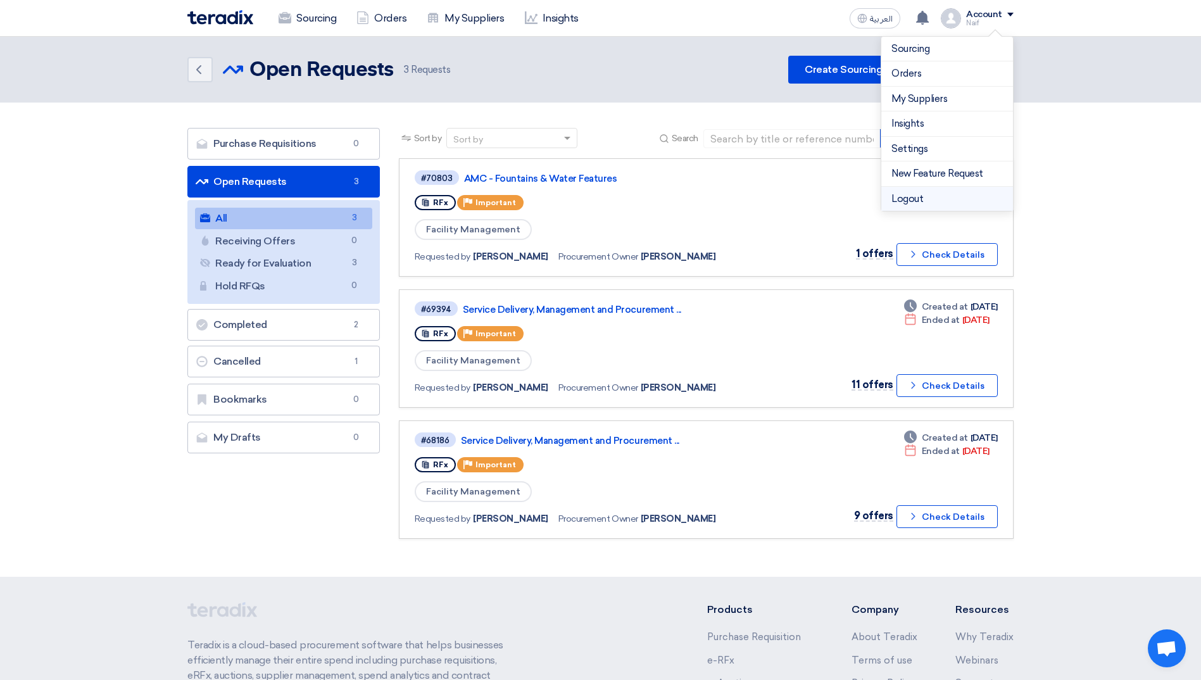
click at [938, 193] on li "Logout" at bounding box center [948, 199] width 132 height 25
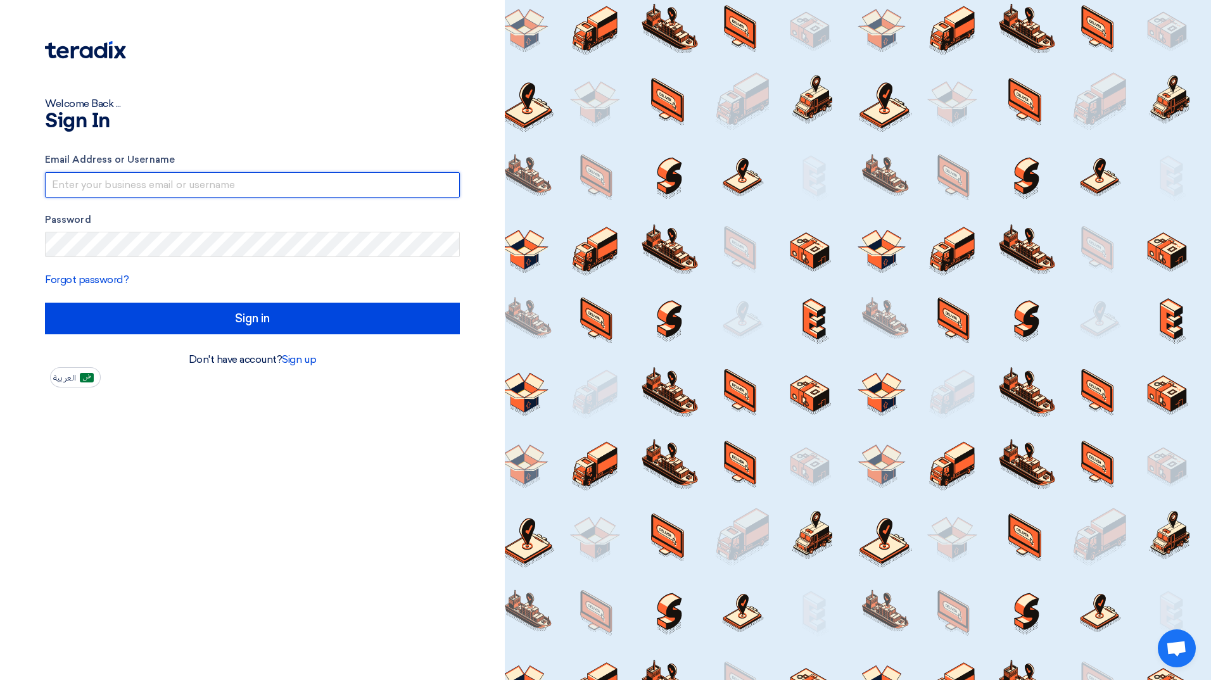
type input "naif.aljebreen@cenomi.com"
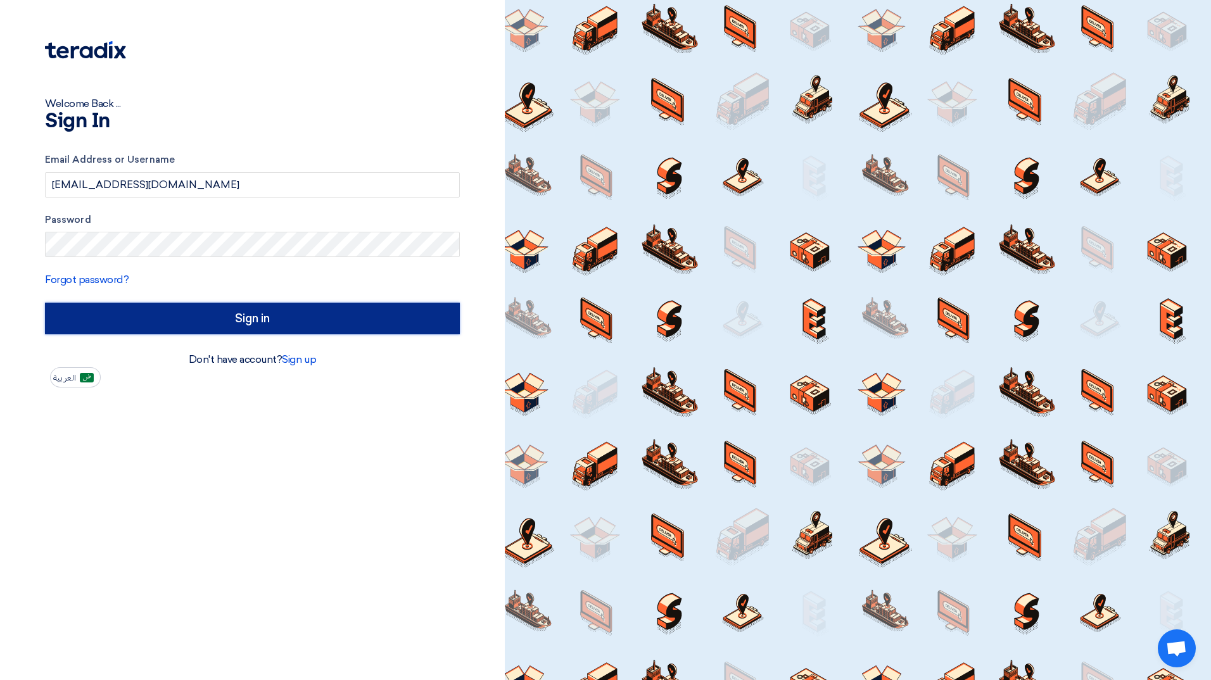
click at [186, 308] on input "Sign in" at bounding box center [252, 319] width 415 height 32
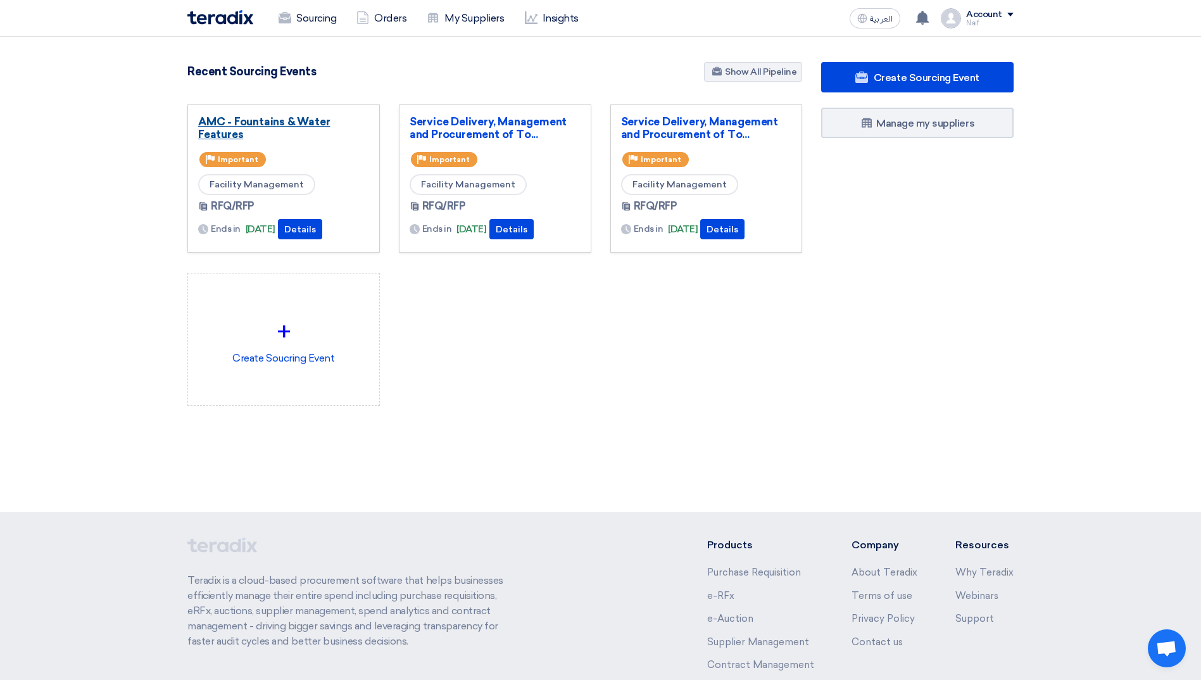
click at [245, 123] on link "AMC - Fountains & Water Features" at bounding box center [283, 127] width 171 height 25
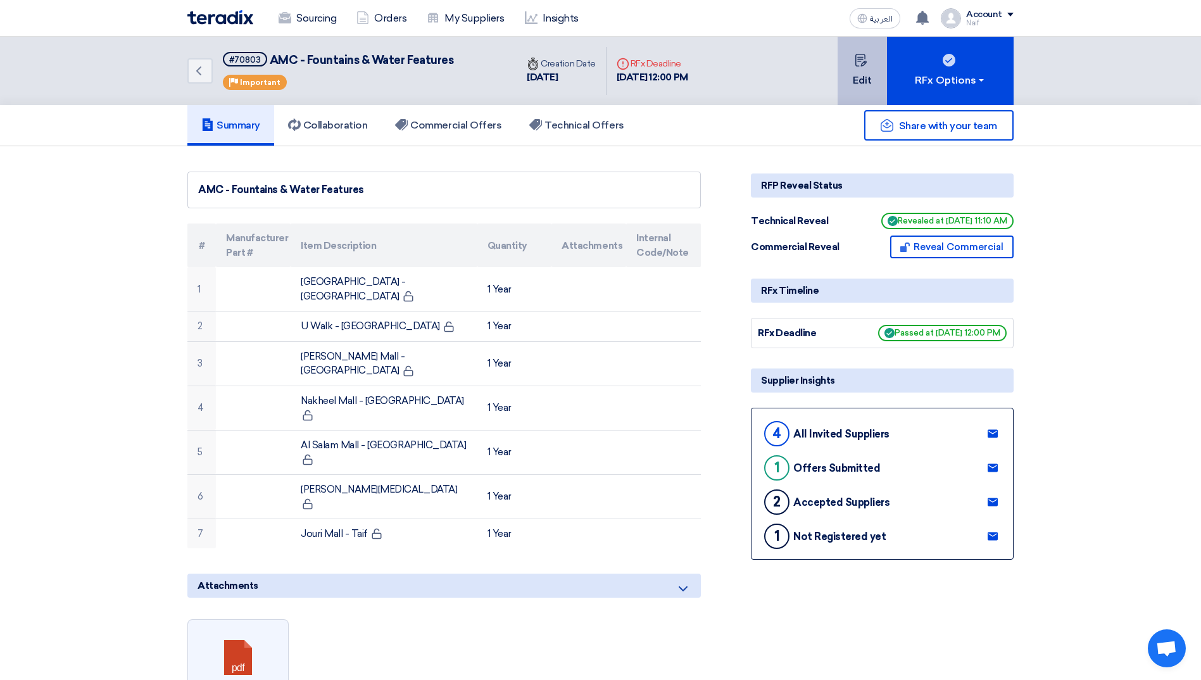
click at [849, 83] on button "Edit" at bounding box center [862, 71] width 49 height 68
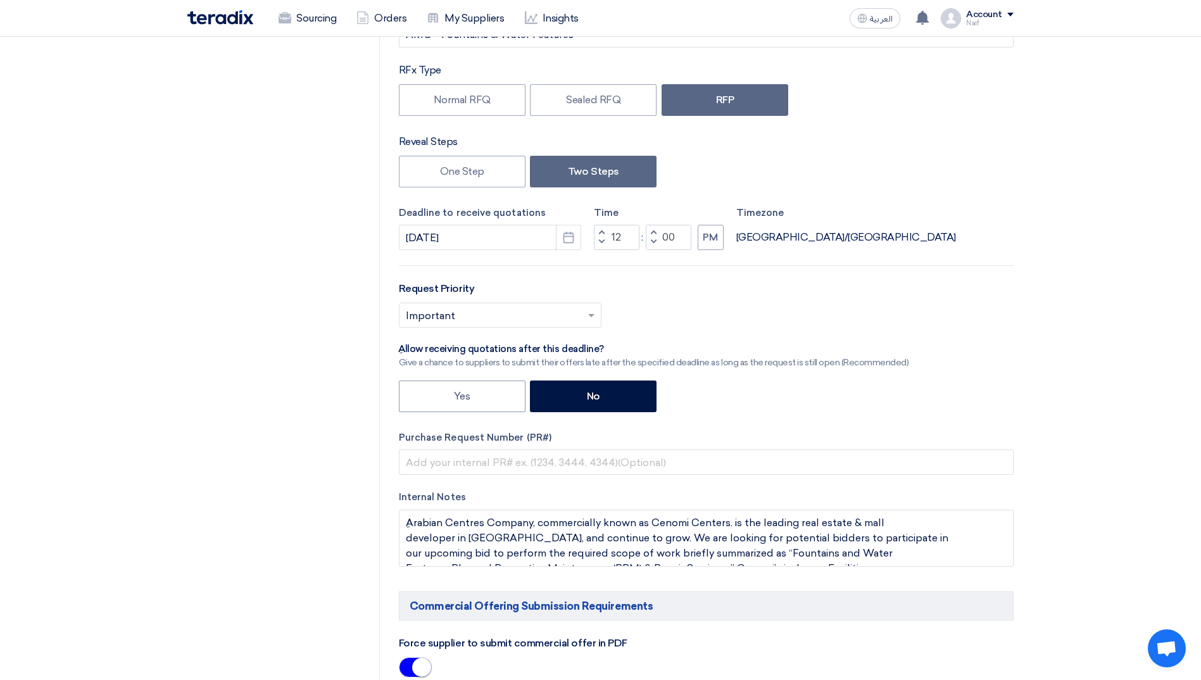
scroll to position [317, 0]
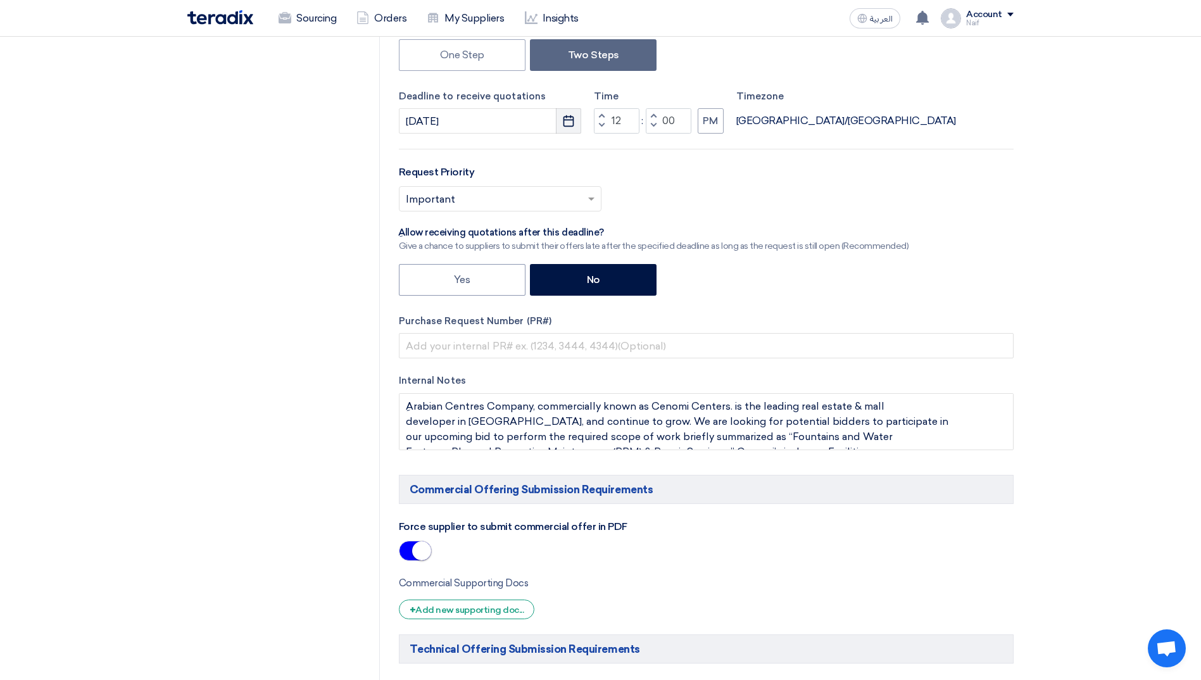
click at [573, 130] on button "Pick a date" at bounding box center [568, 120] width 25 height 25
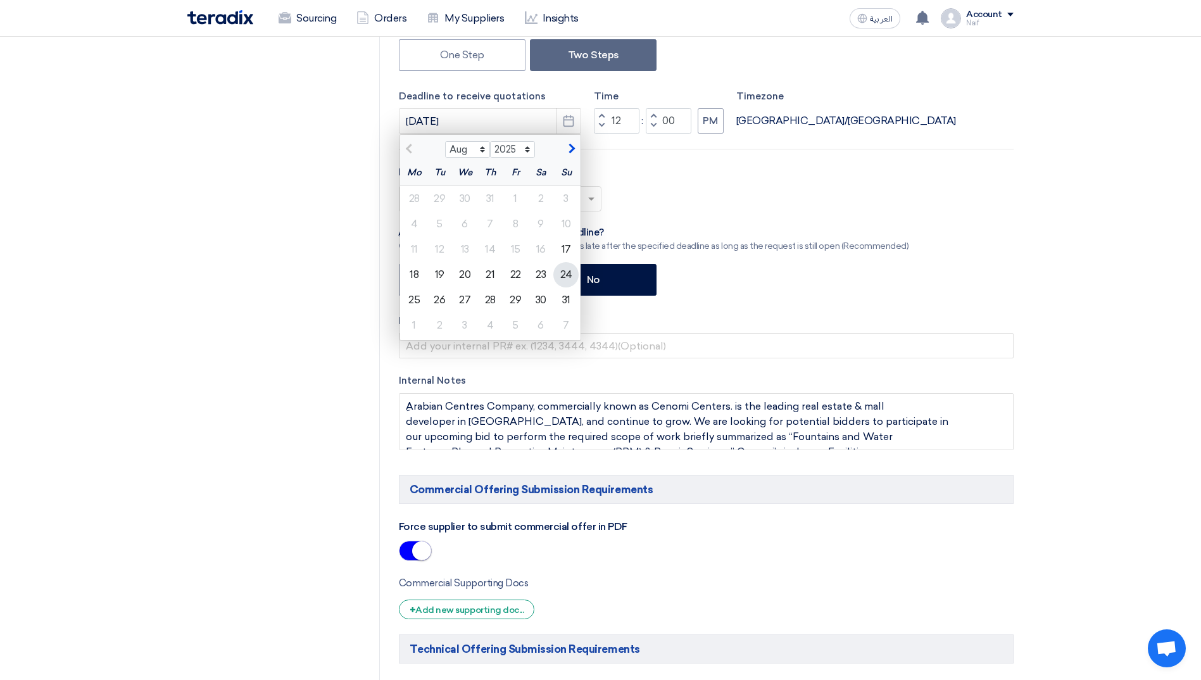
click at [567, 278] on div "24" at bounding box center [566, 274] width 25 height 25
type input "8/24/2025"
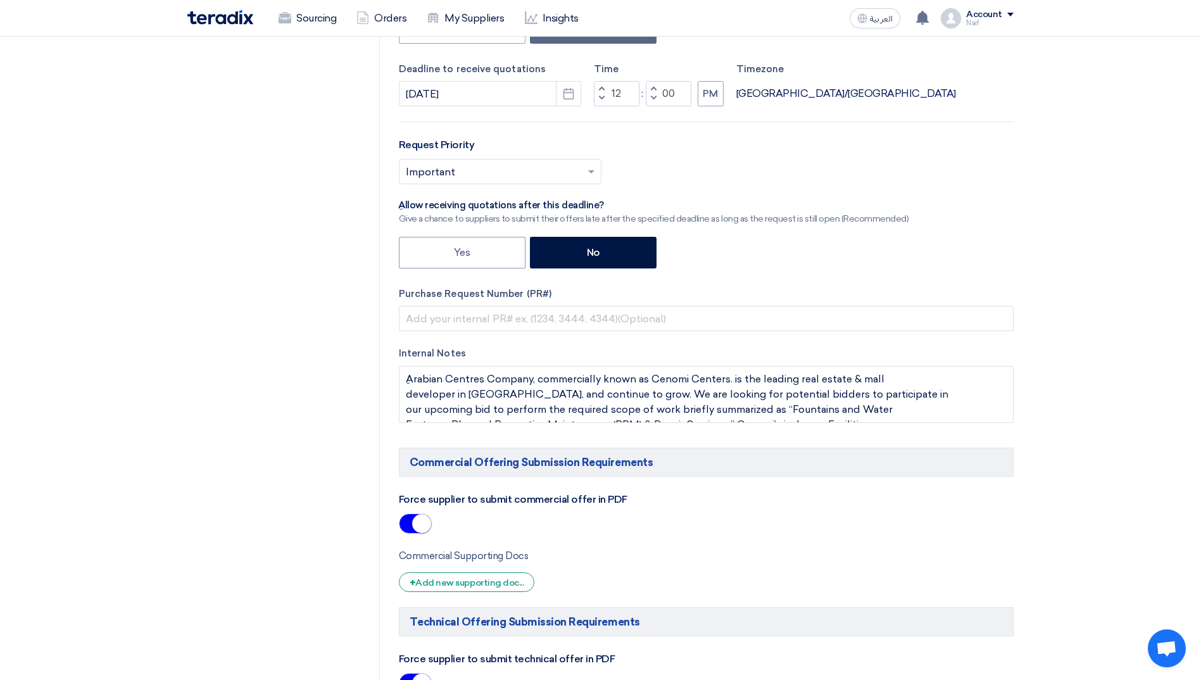
scroll to position [0, 0]
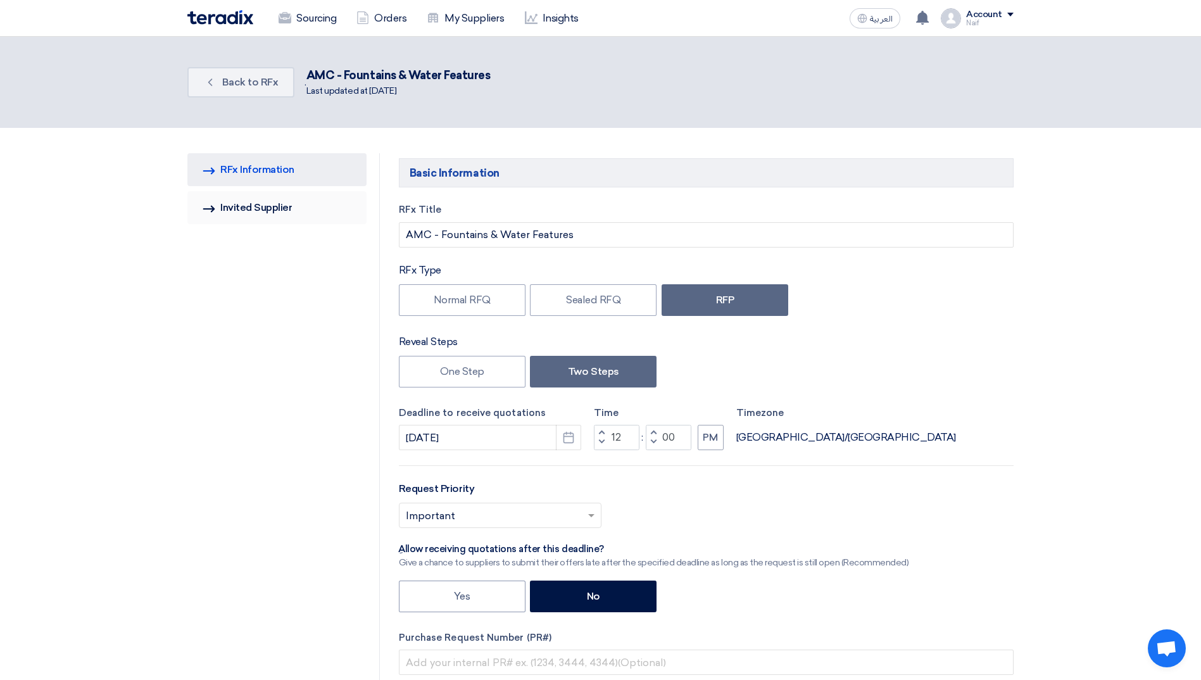
click at [279, 206] on link "Invited Suppliers Invited Supplier" at bounding box center [276, 207] width 179 height 33
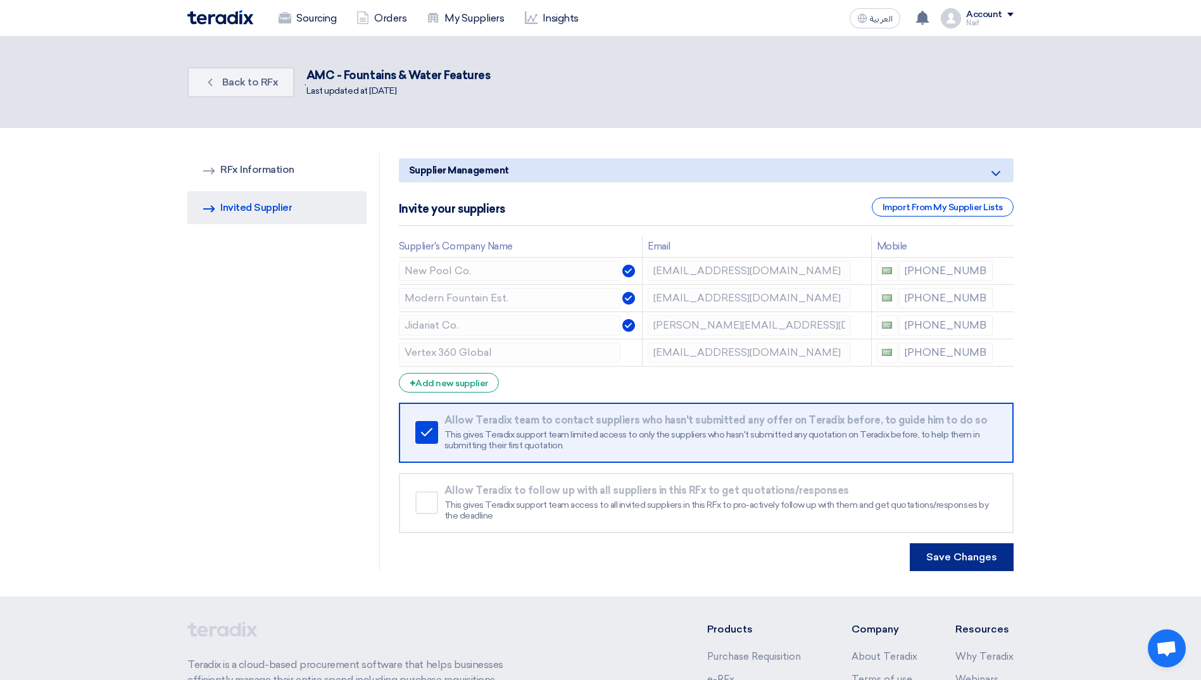
click at [979, 567] on button "Save Changes" at bounding box center [962, 557] width 104 height 28
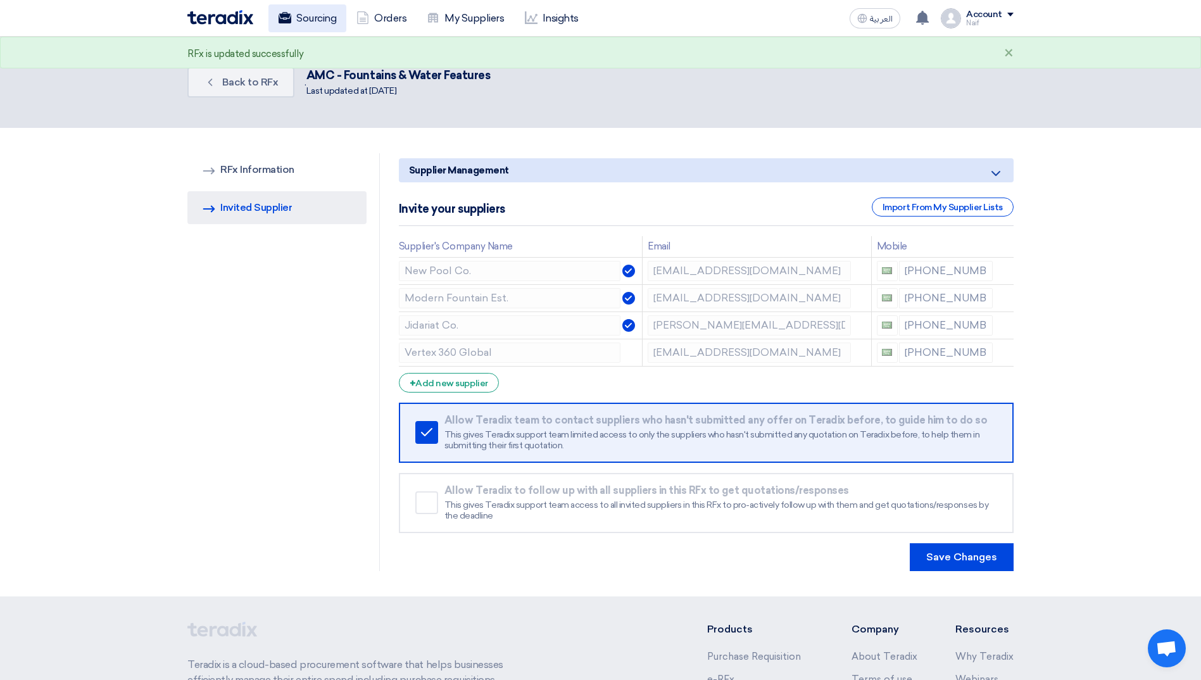
click at [316, 20] on link "Sourcing" at bounding box center [308, 18] width 78 height 28
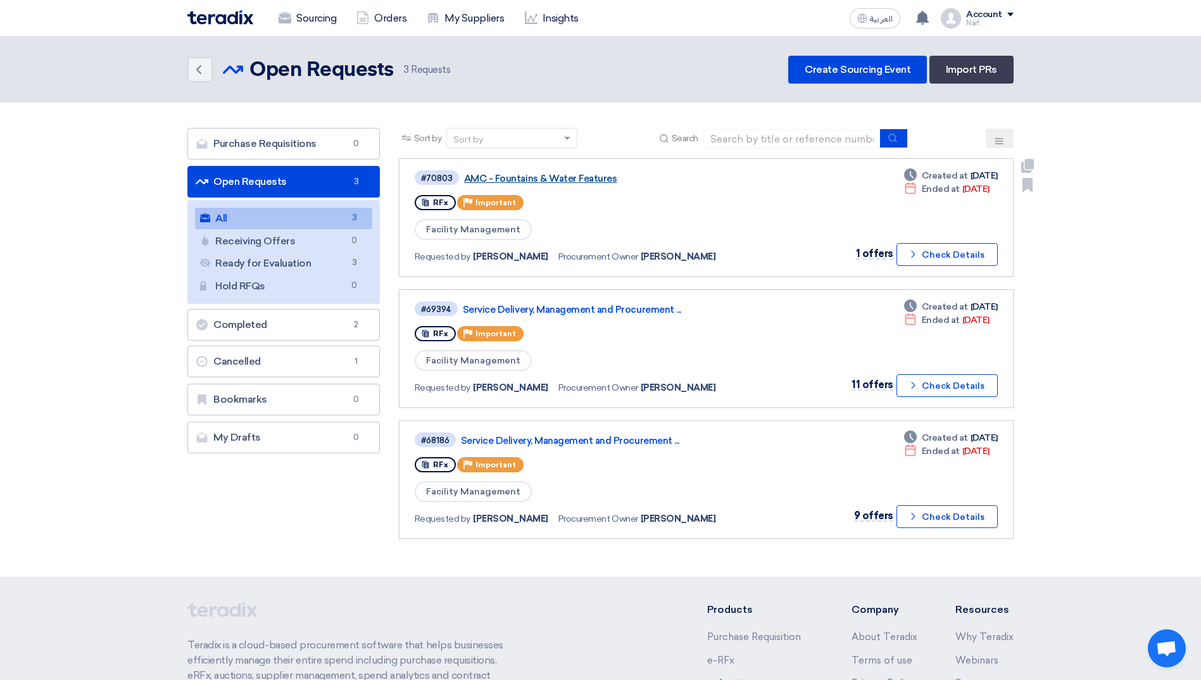
click at [569, 176] on link "AMC - Fountains & Water Features" at bounding box center [622, 178] width 317 height 11
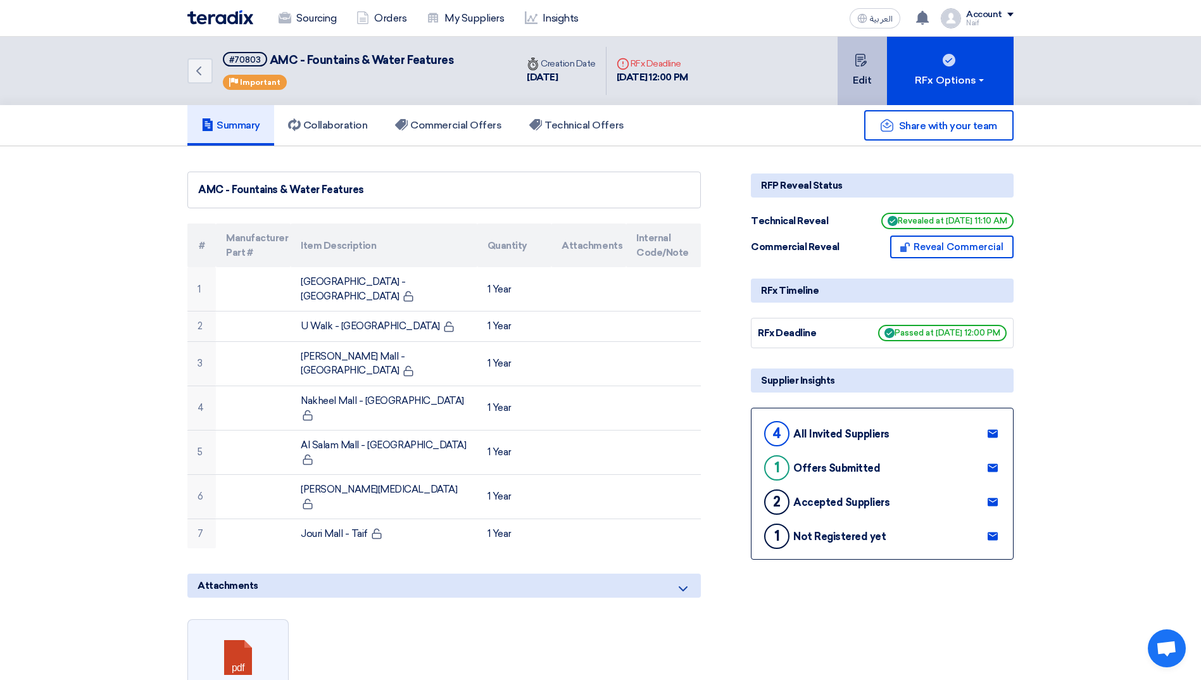
click at [845, 85] on button "Edit" at bounding box center [862, 71] width 49 height 68
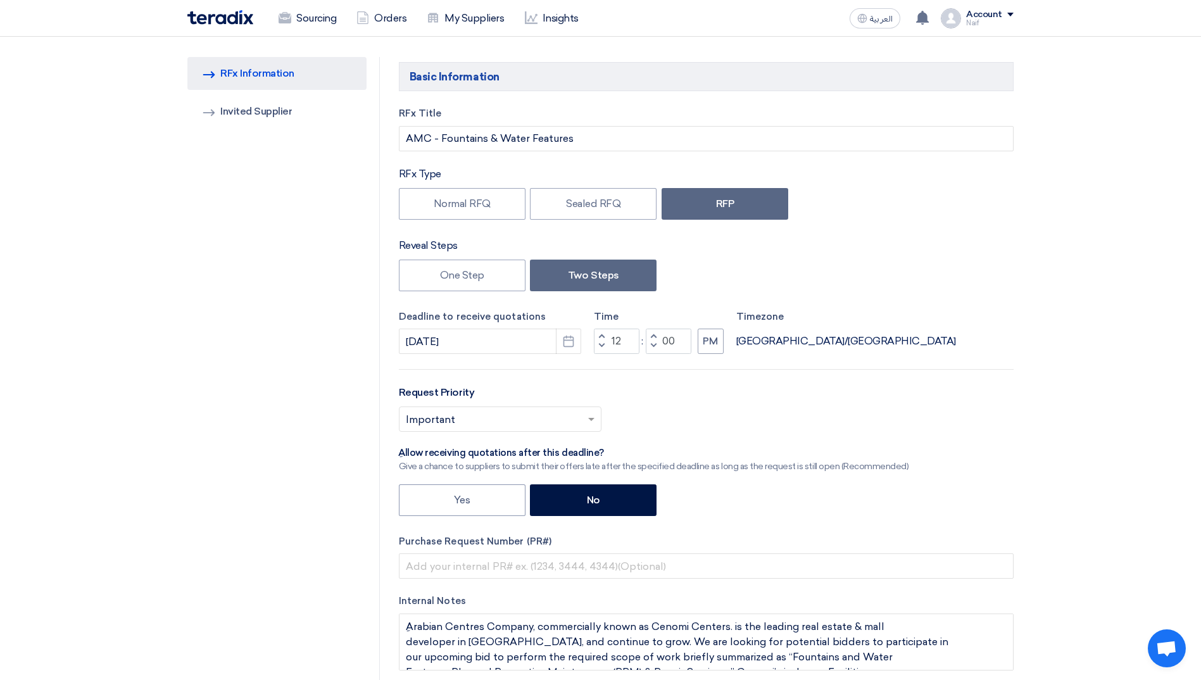
scroll to position [190, 0]
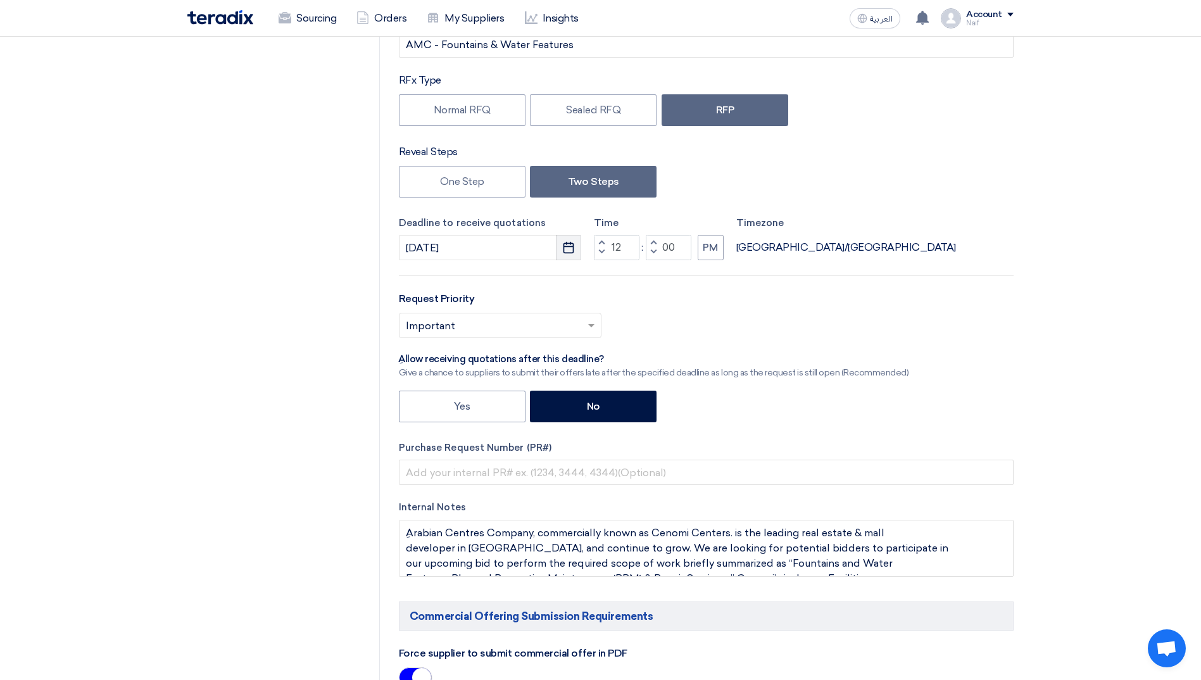
click at [574, 245] on use "button" at bounding box center [569, 247] width 11 height 11
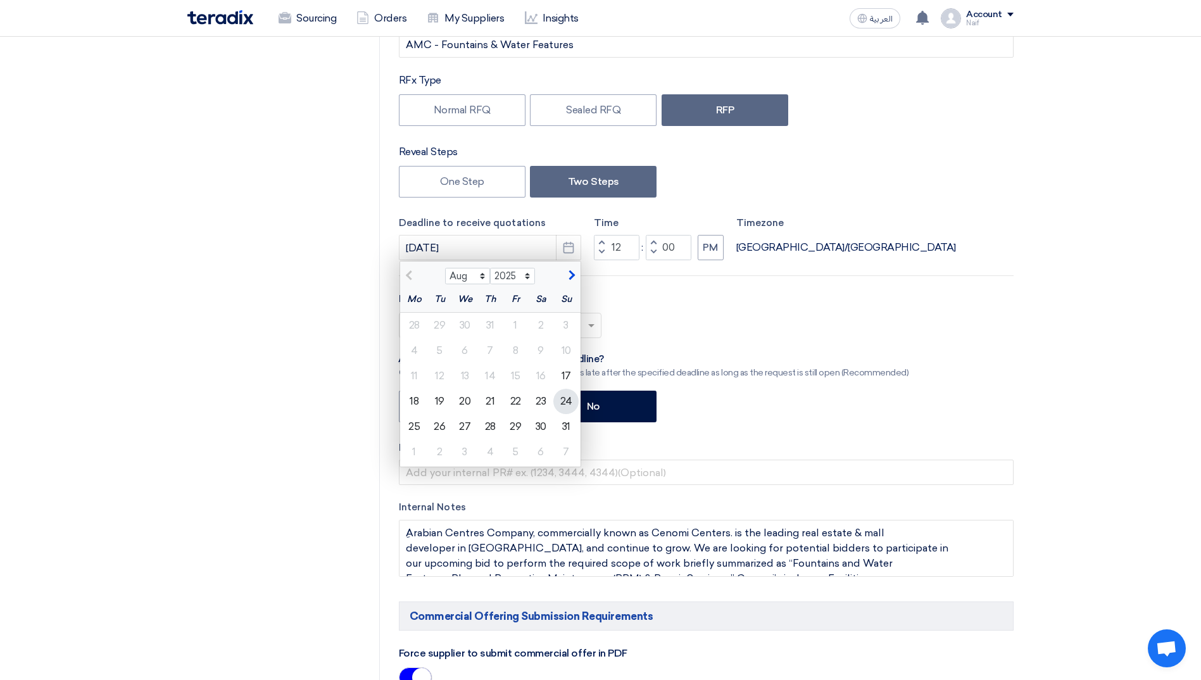
click at [562, 408] on div "24" at bounding box center [566, 401] width 25 height 25
type input "8/24/2025"
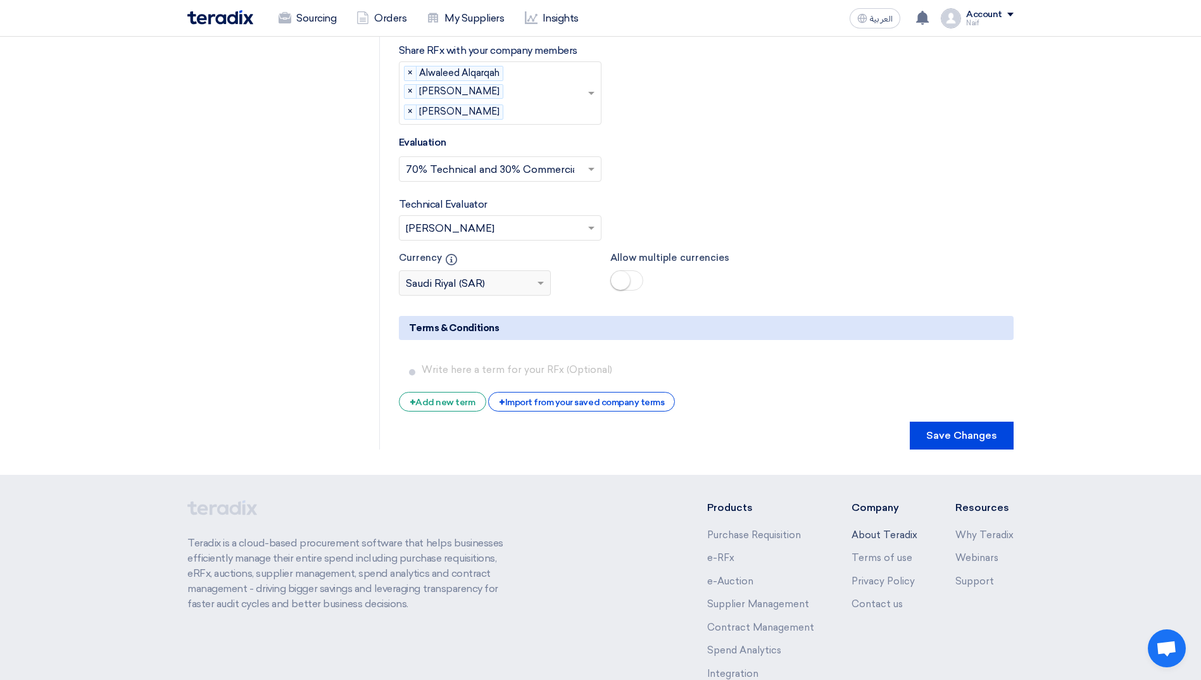
scroll to position [2497, 0]
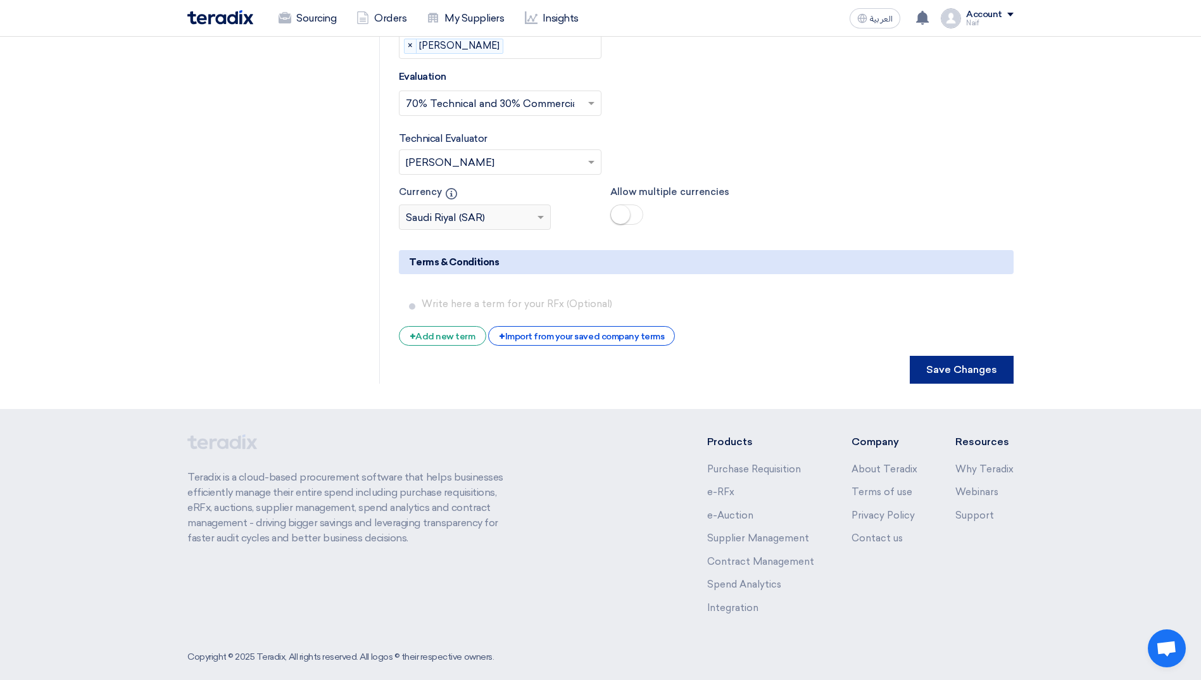
click at [934, 356] on button "Save Changes" at bounding box center [962, 370] width 104 height 28
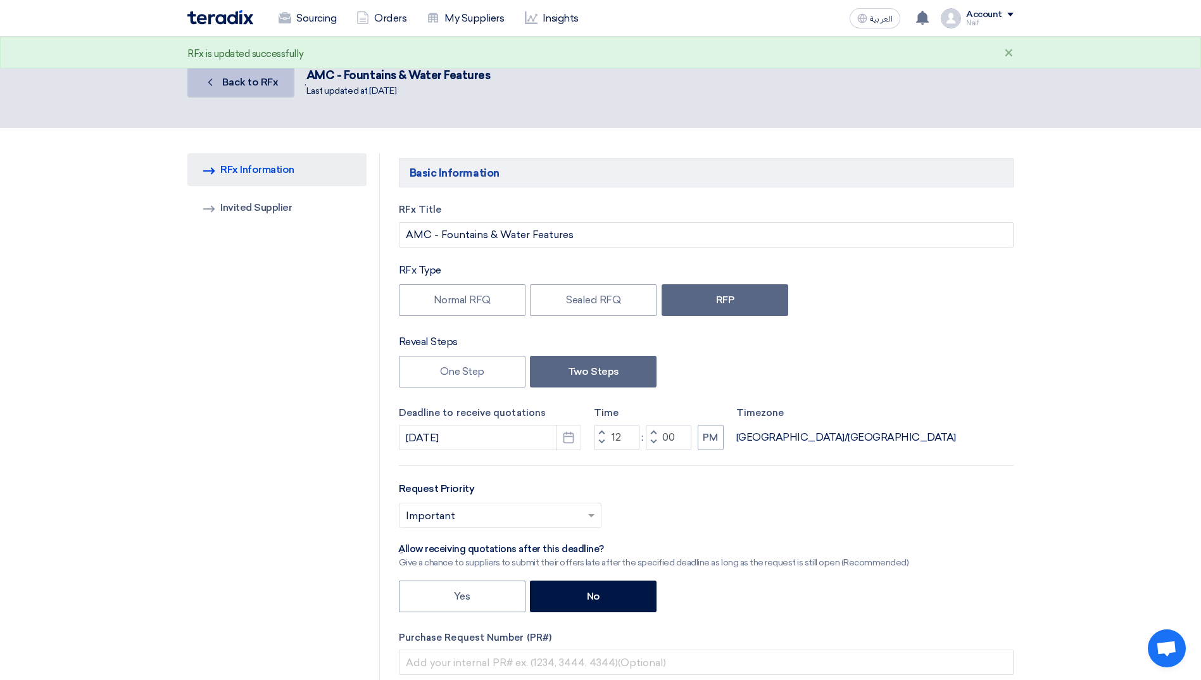
click at [248, 80] on span "Back to RFx" at bounding box center [250, 82] width 56 height 12
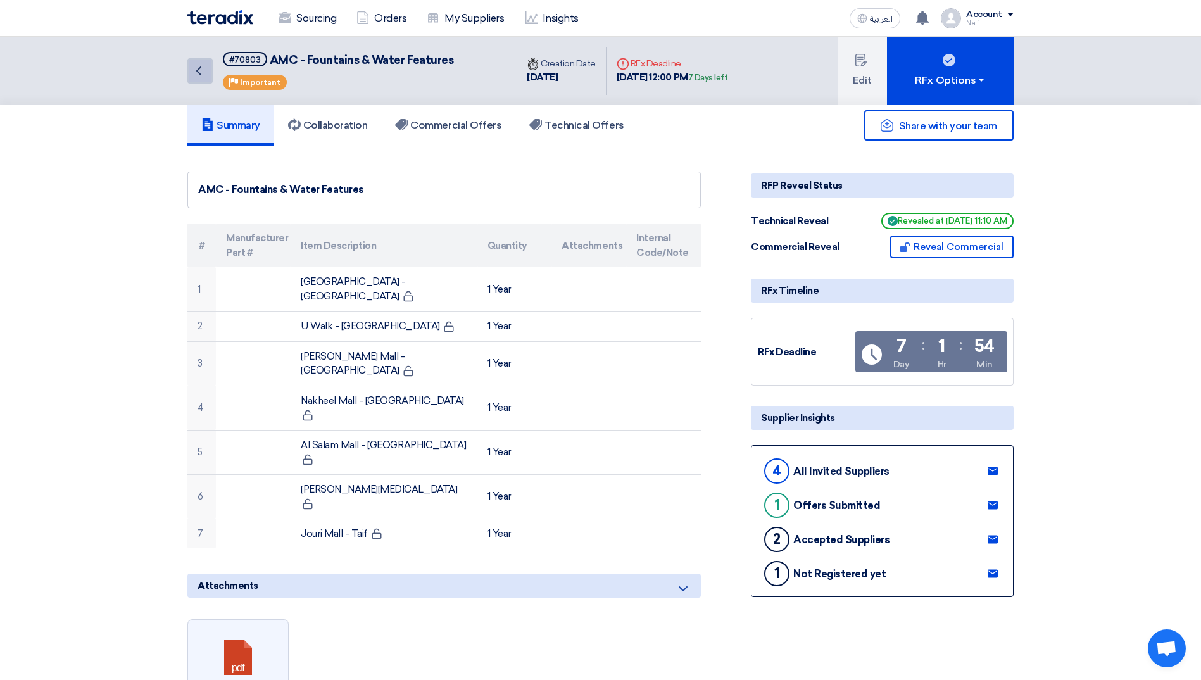
click at [193, 80] on link "Back" at bounding box center [199, 70] width 25 height 25
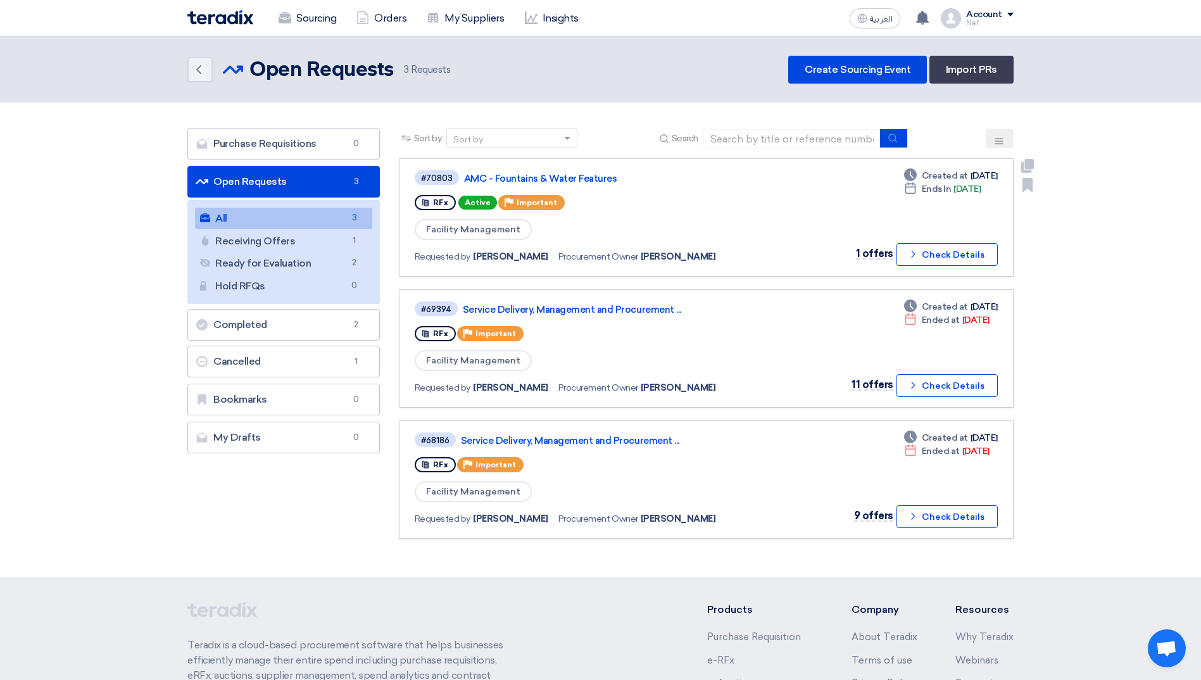
click at [552, 184] on div "#70803 AMC - Fountains & Water Features" at bounding box center [599, 177] width 369 height 17
click at [557, 180] on link "AMC - Fountains & Water Features" at bounding box center [622, 178] width 317 height 11
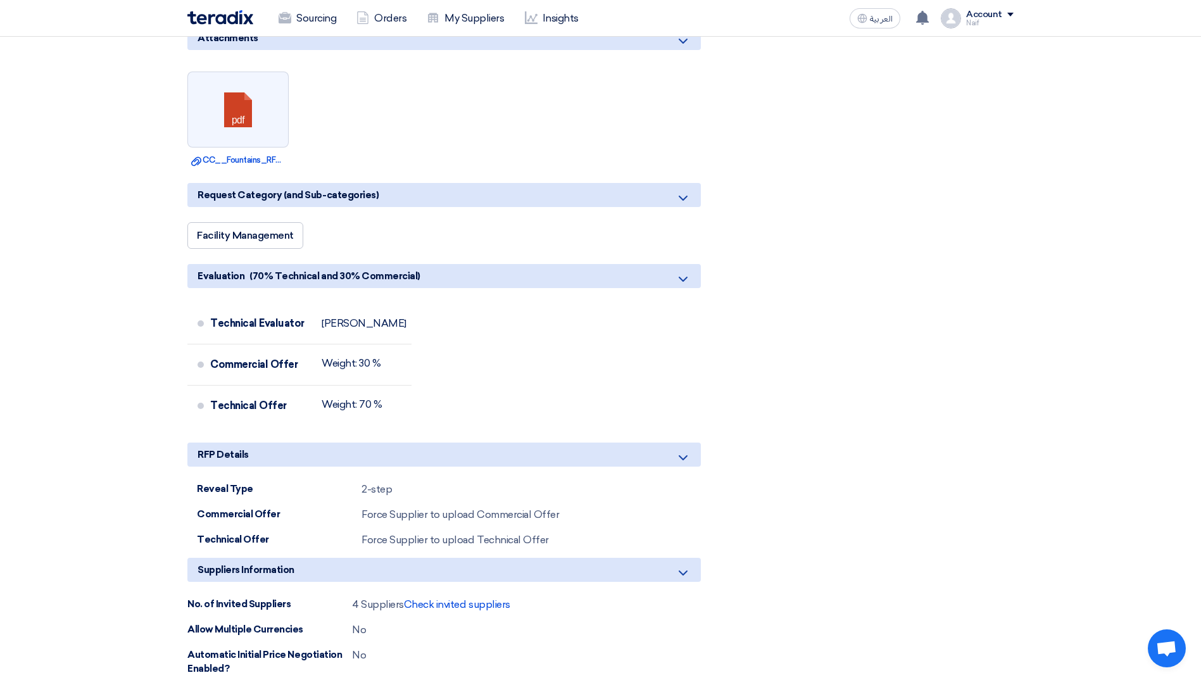
scroll to position [570, 0]
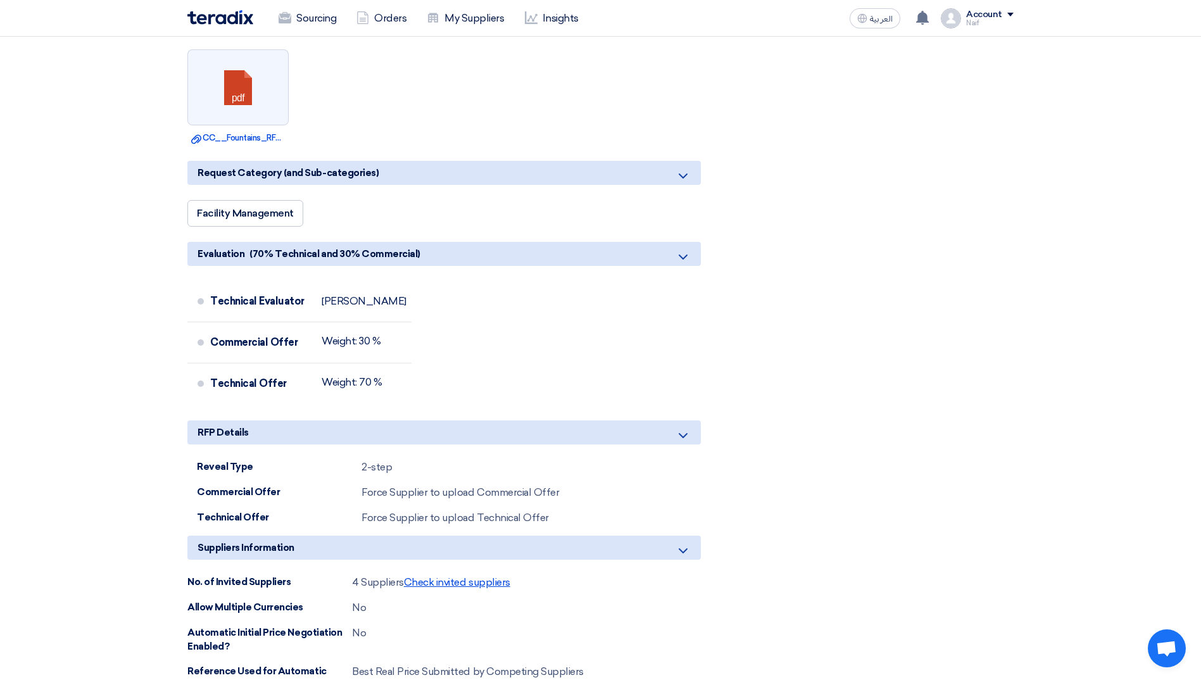
click at [458, 576] on span "Check invited suppliers" at bounding box center [457, 582] width 106 height 12
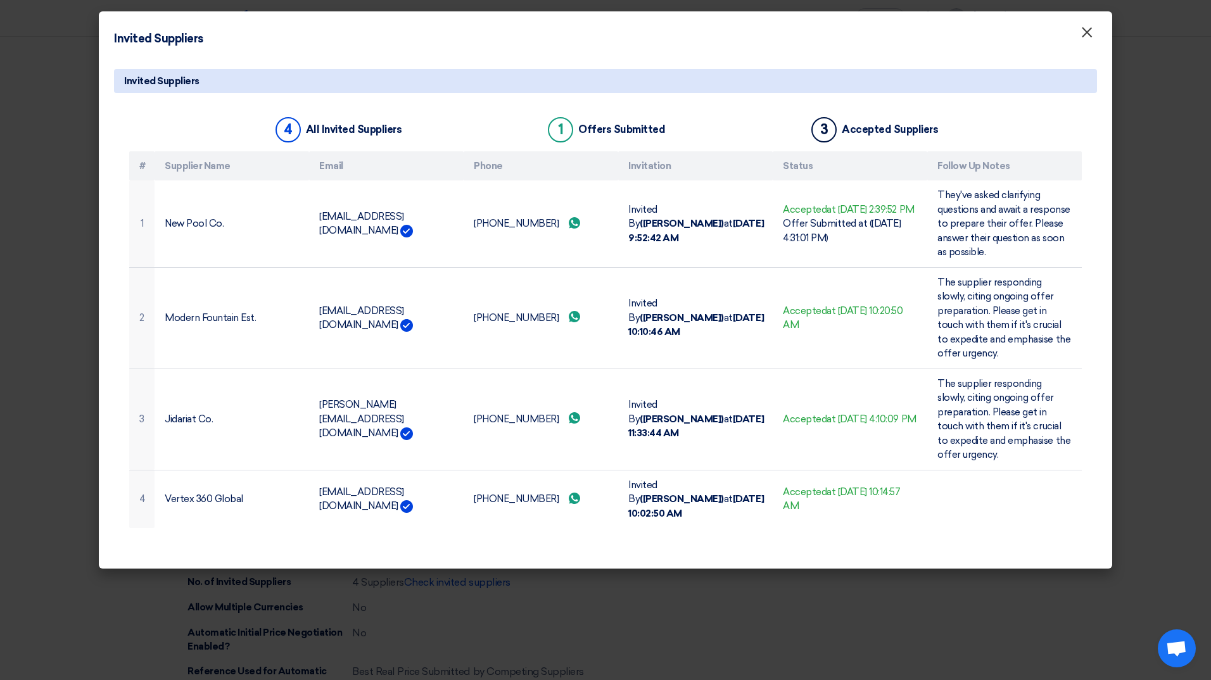
click at [1090, 39] on span "×" at bounding box center [1086, 35] width 13 height 25
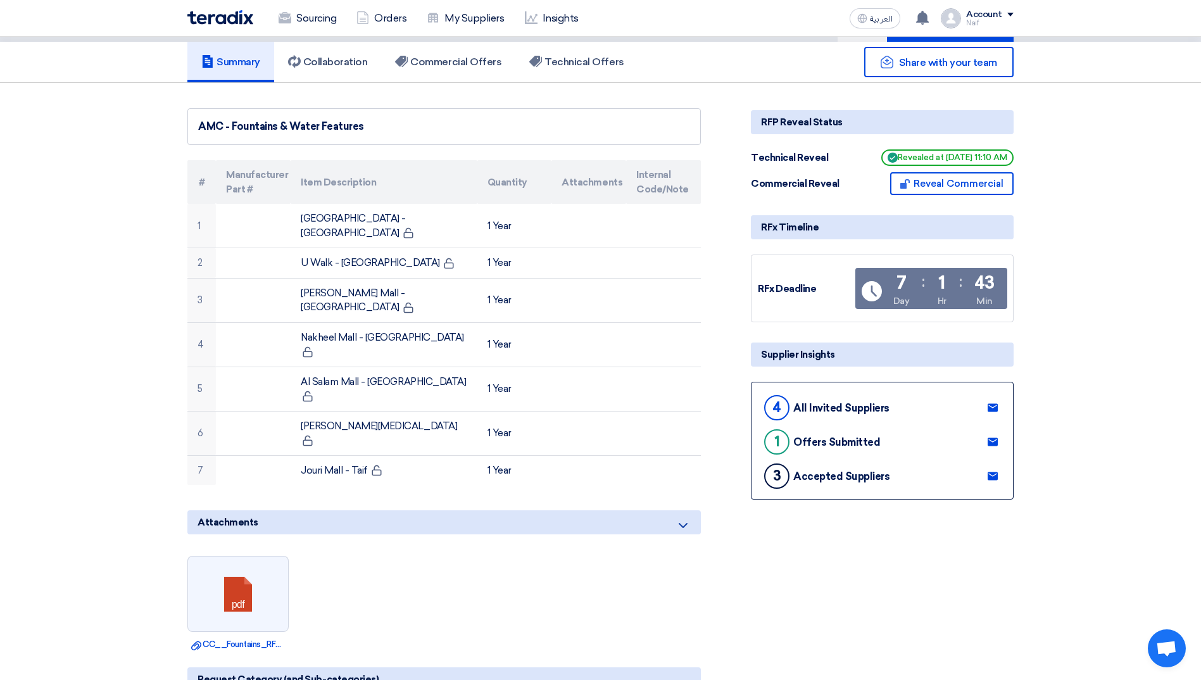
scroll to position [0, 0]
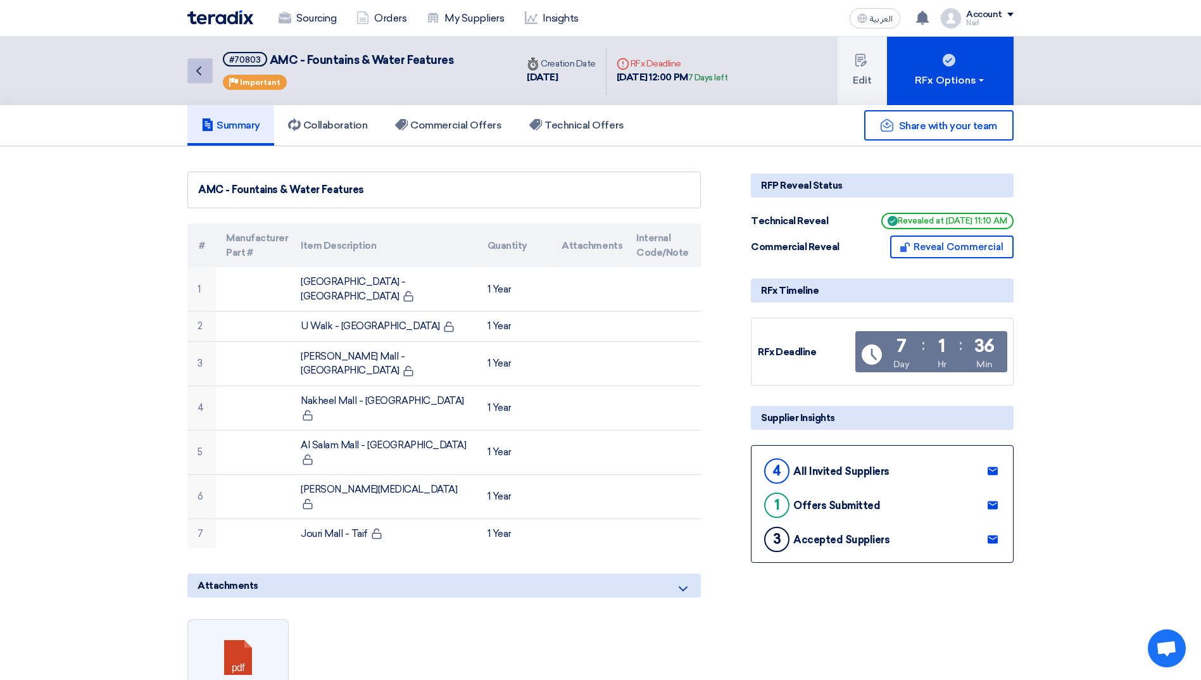
click at [195, 75] on icon "Back" at bounding box center [198, 70] width 15 height 15
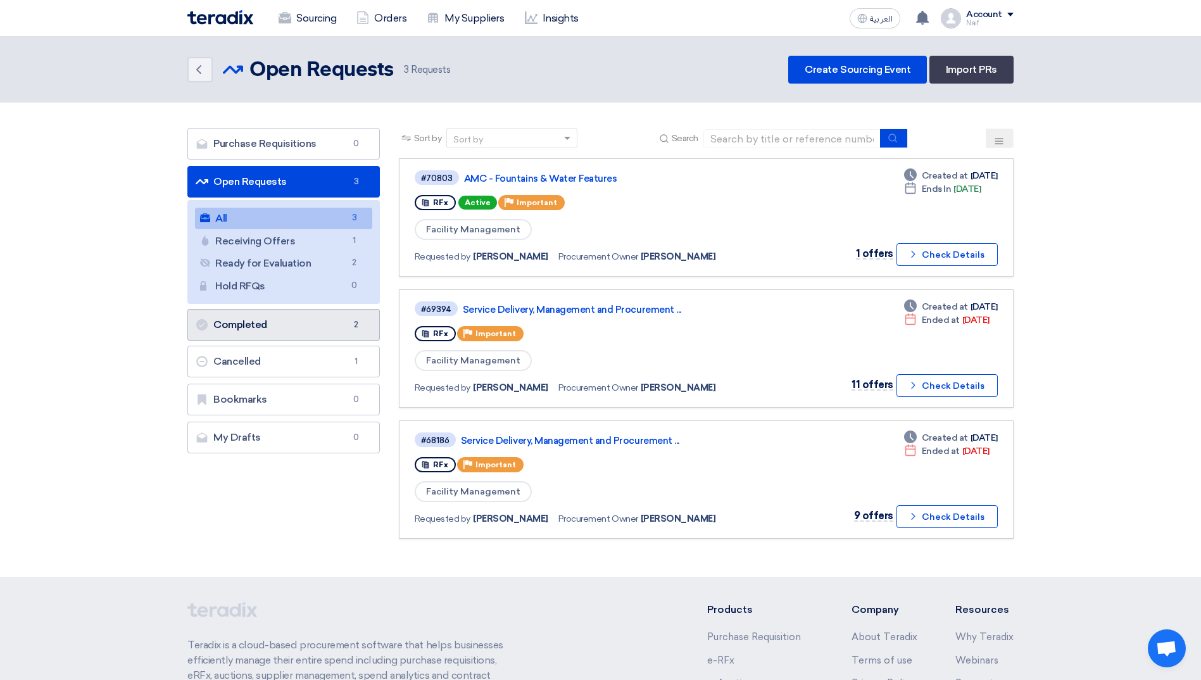
click at [282, 329] on link "Completed Completed 2" at bounding box center [283, 325] width 193 height 32
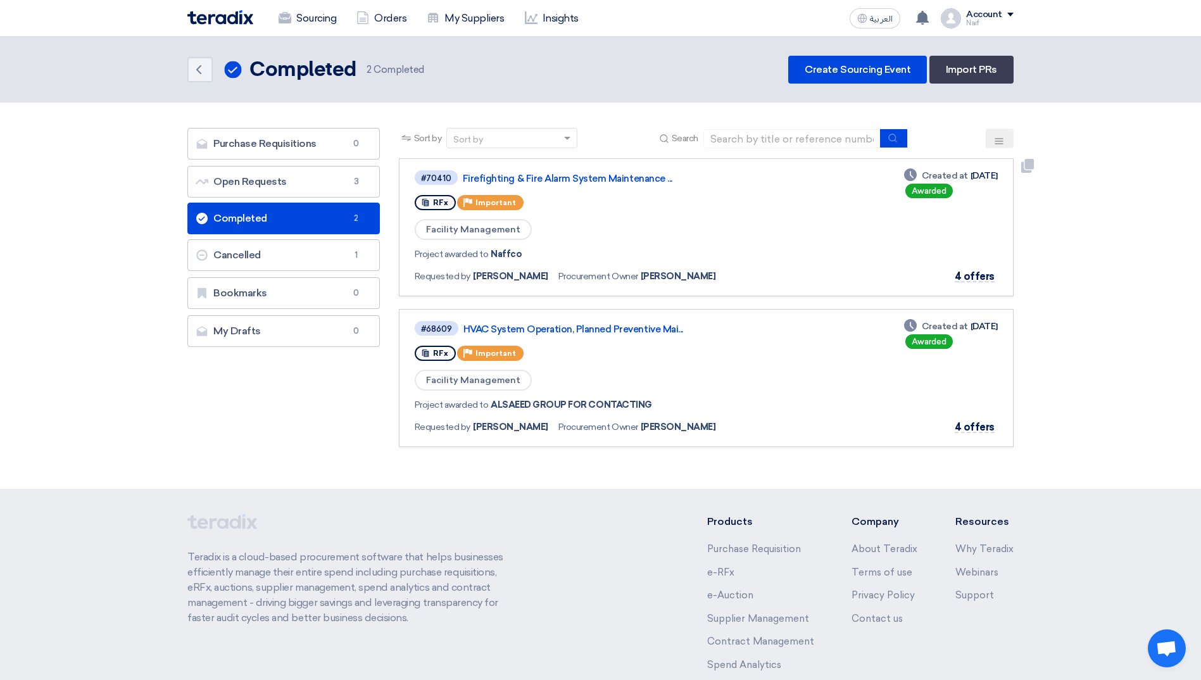
click at [556, 170] on div "#70410 Firefighting & Fire Alarm System Maintenance ..." at bounding box center [598, 177] width 367 height 17
click at [557, 176] on link "Firefighting & Fire Alarm System Maintenance ..." at bounding box center [621, 178] width 317 height 11
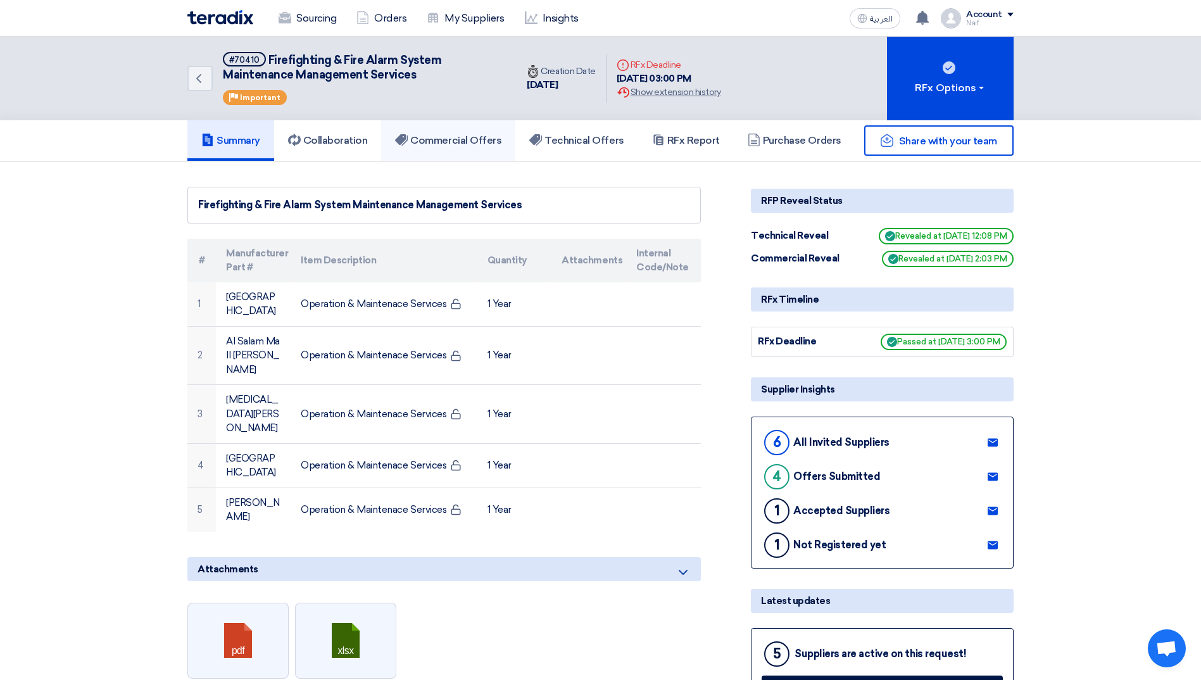
click at [466, 154] on link "Commercial Offers" at bounding box center [448, 140] width 134 height 41
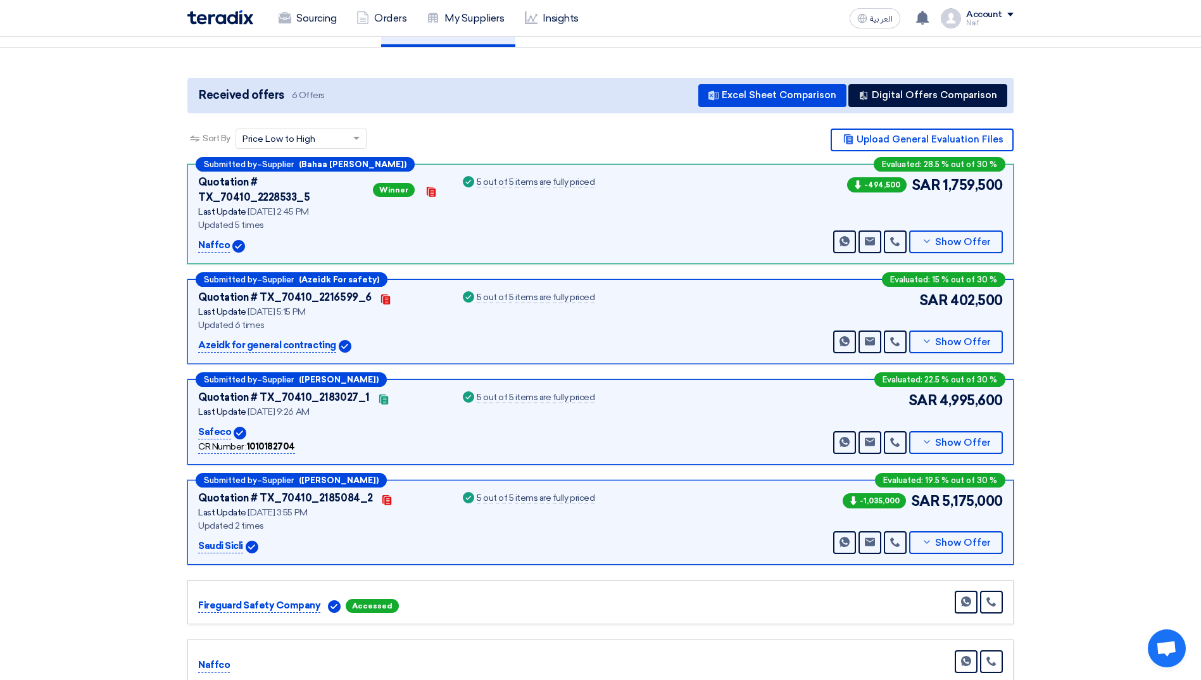
scroll to position [127, 0]
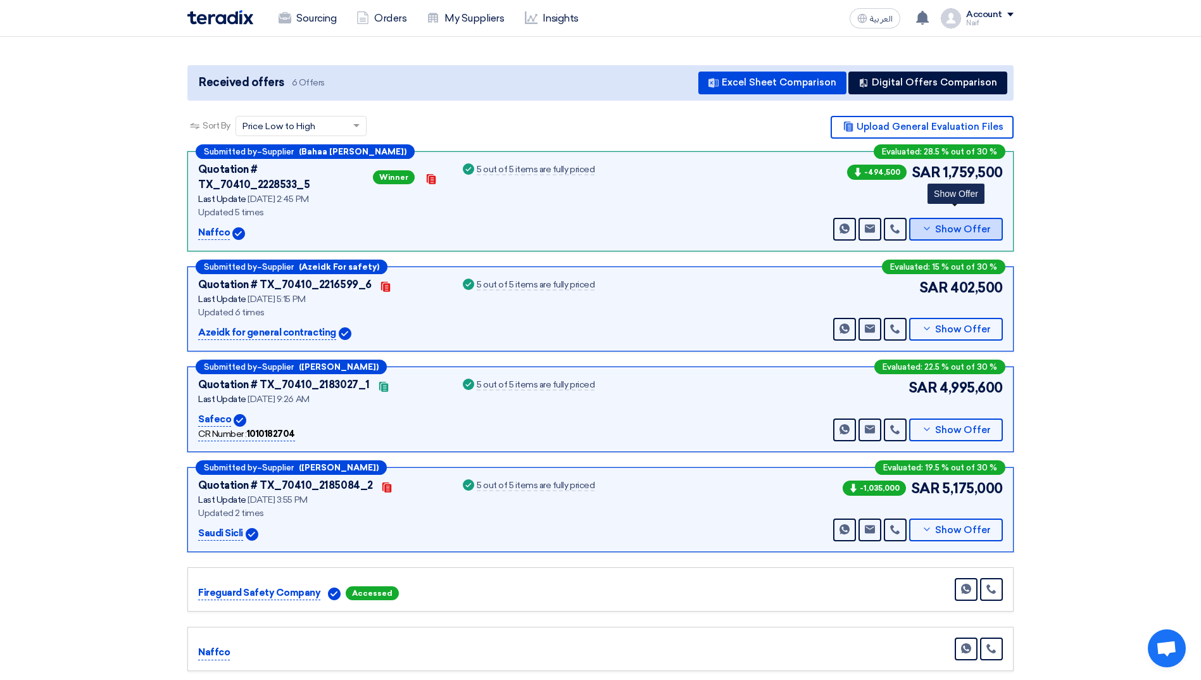
click at [958, 226] on button "Show Offer" at bounding box center [956, 229] width 94 height 23
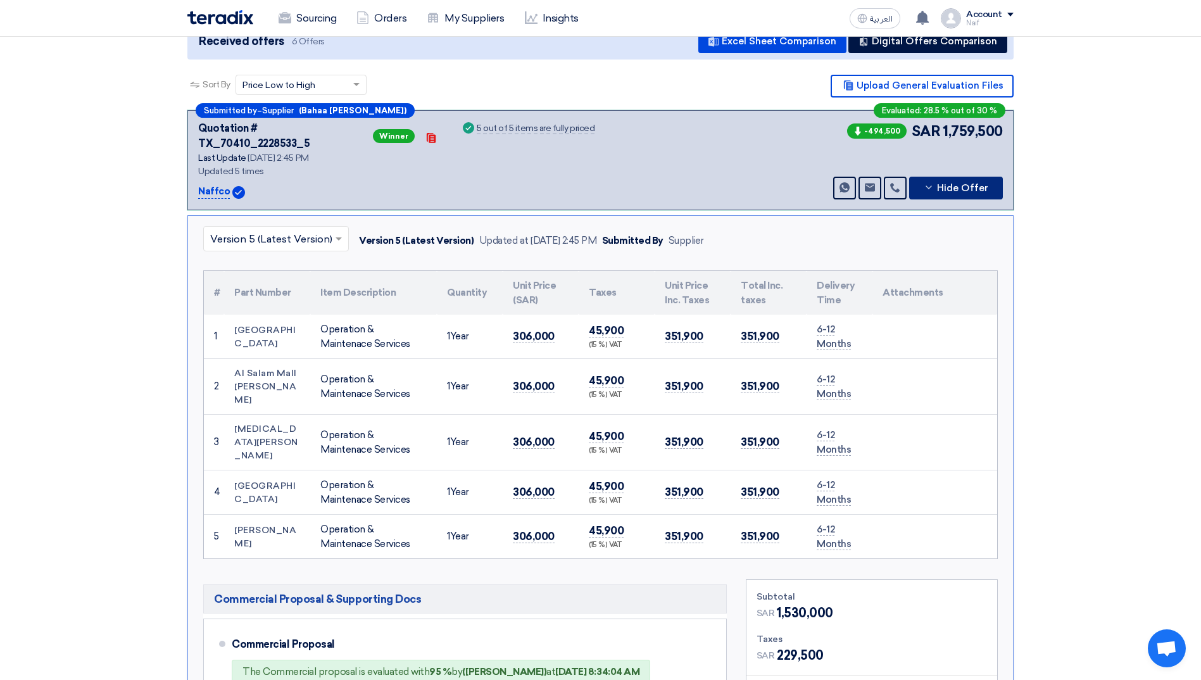
scroll to position [190, 0]
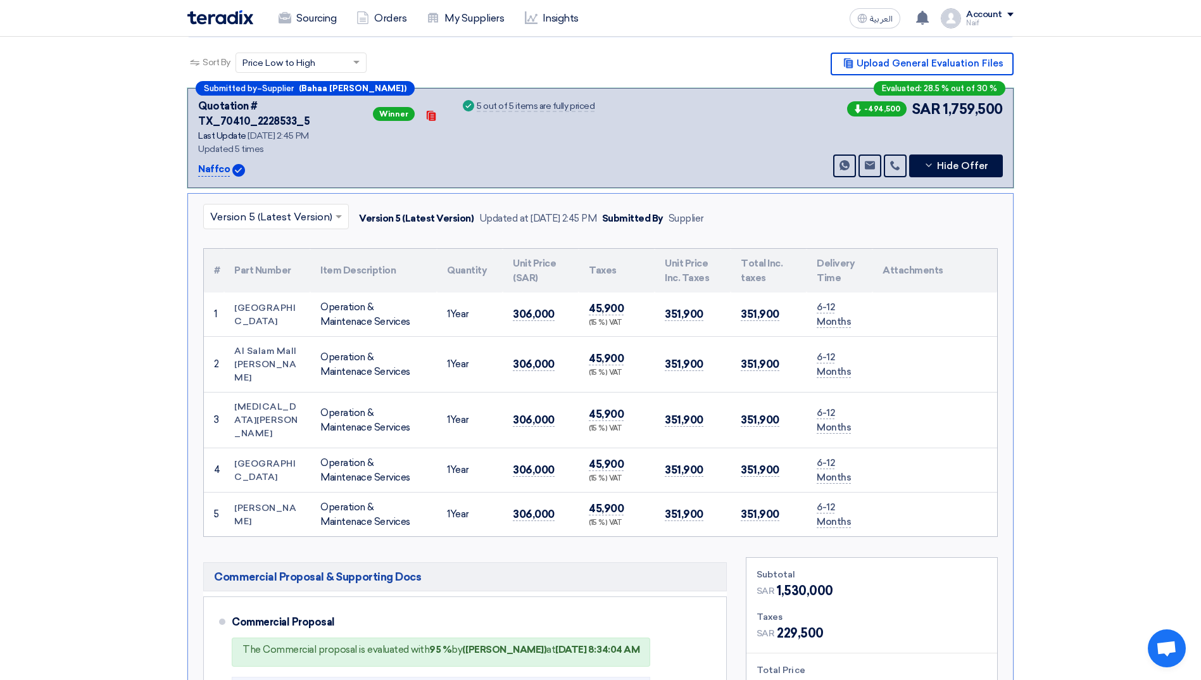
click at [274, 208] on input "text" at bounding box center [269, 217] width 119 height 21
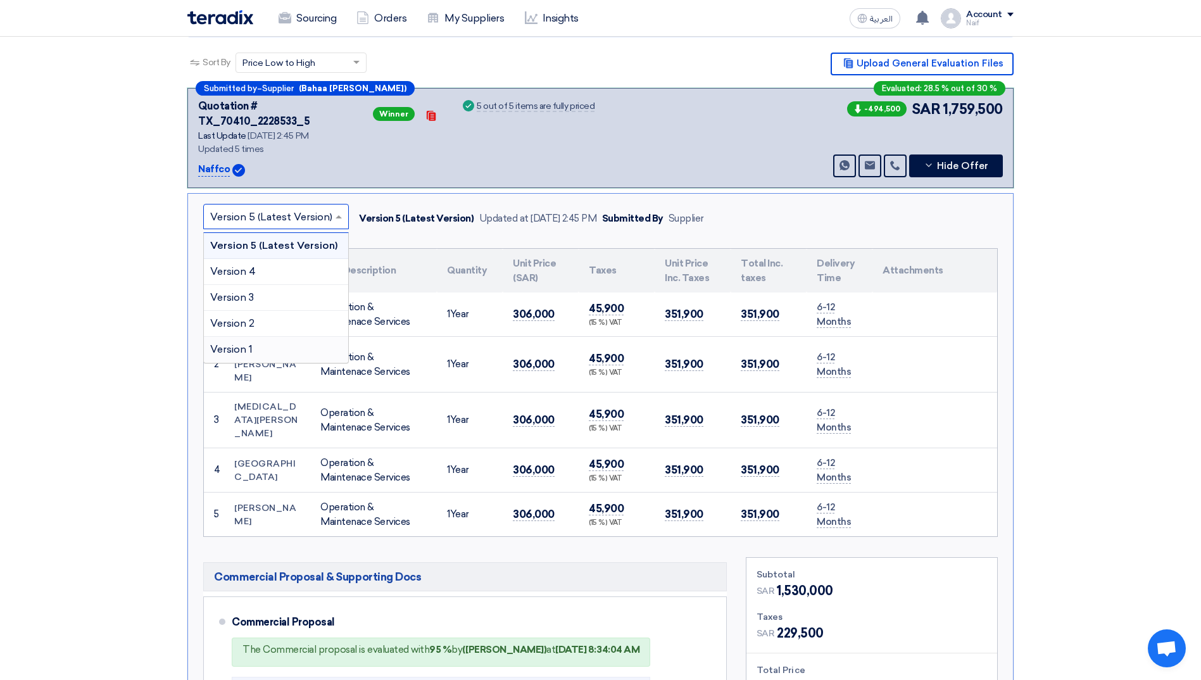
click at [260, 339] on div "Version 1" at bounding box center [276, 349] width 144 height 25
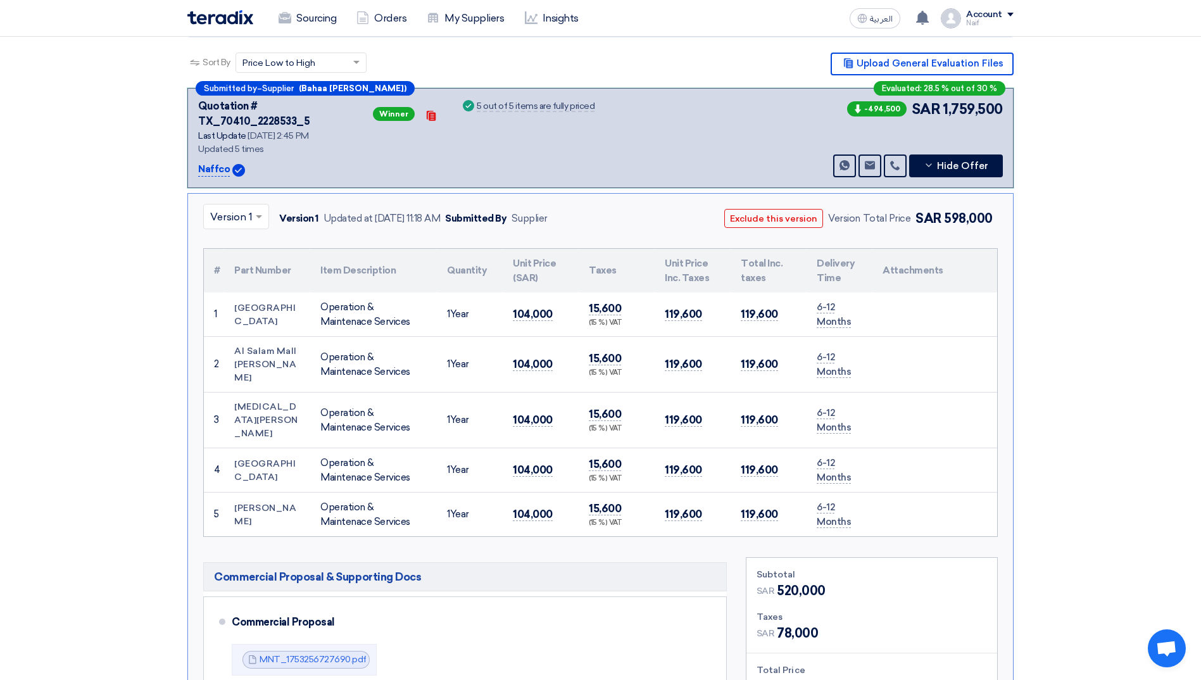
click at [240, 207] on input "text" at bounding box center [229, 217] width 39 height 21
click at [237, 291] on span "Version 3" at bounding box center [232, 297] width 44 height 12
click at [228, 209] on input "text" at bounding box center [230, 217] width 41 height 21
click at [232, 265] on span "Version 4" at bounding box center [233, 271] width 46 height 12
drag, startPoint x: 778, startPoint y: 554, endPoint x: 851, endPoint y: 554, distance: 72.2
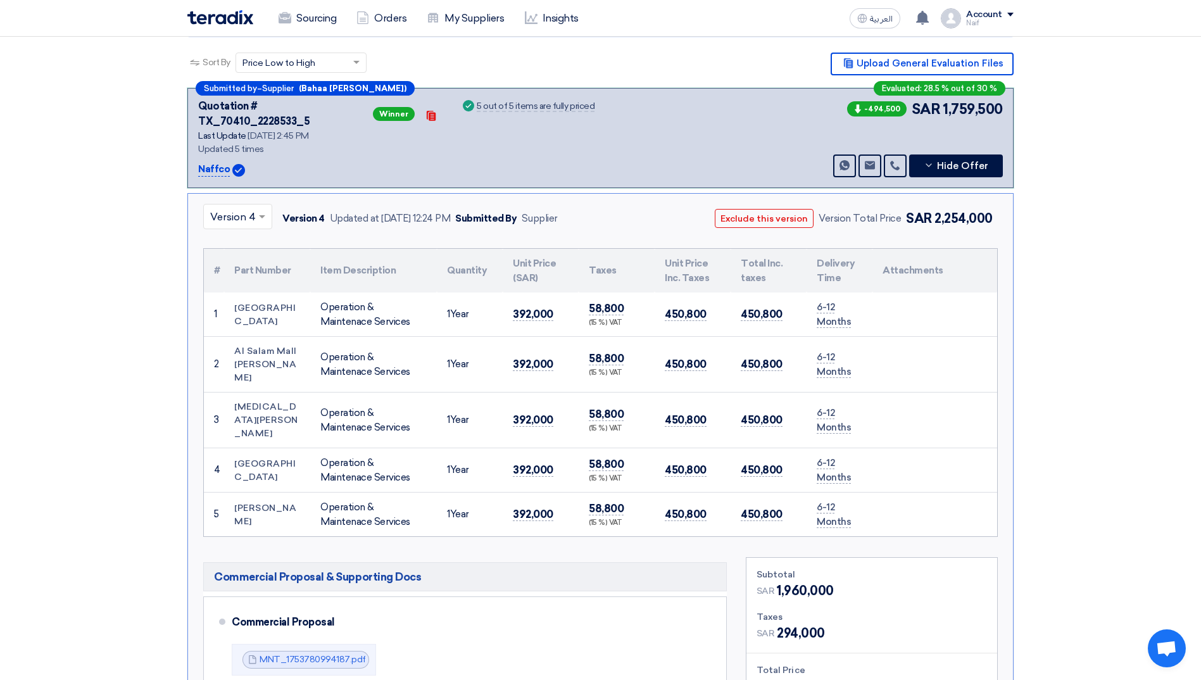
click at [851, 581] on div "SAR 1,960,000" at bounding box center [872, 590] width 231 height 19
copy span "1,960,000"
click at [241, 207] on input "text" at bounding box center [231, 217] width 42 height 21
click at [243, 239] on span "Version 5 (Latest Version)" at bounding box center [271, 245] width 122 height 12
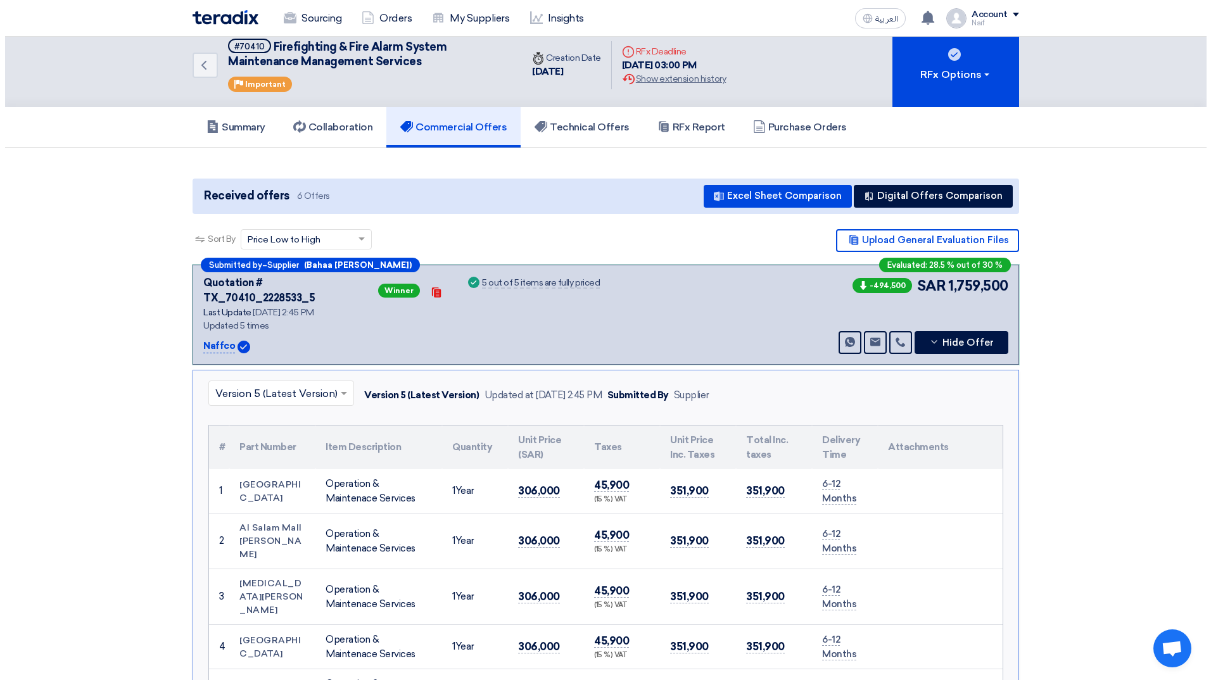
scroll to position [0, 0]
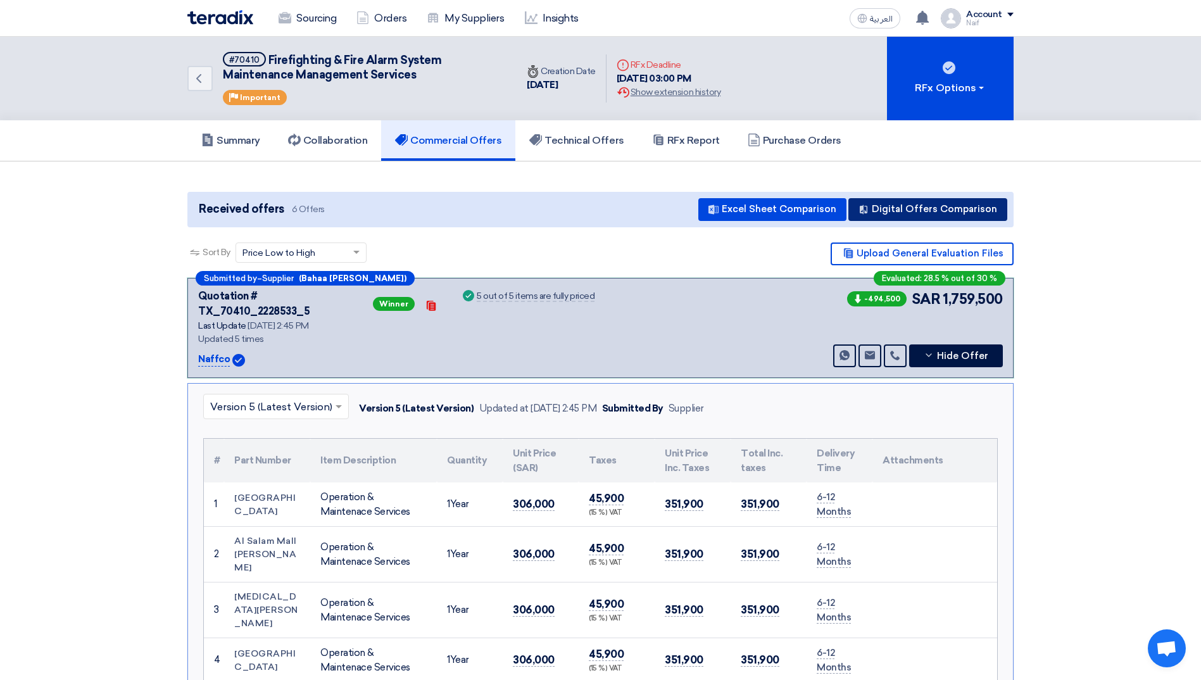
click at [989, 208] on button "Digital Offers Comparison" at bounding box center [928, 209] width 159 height 23
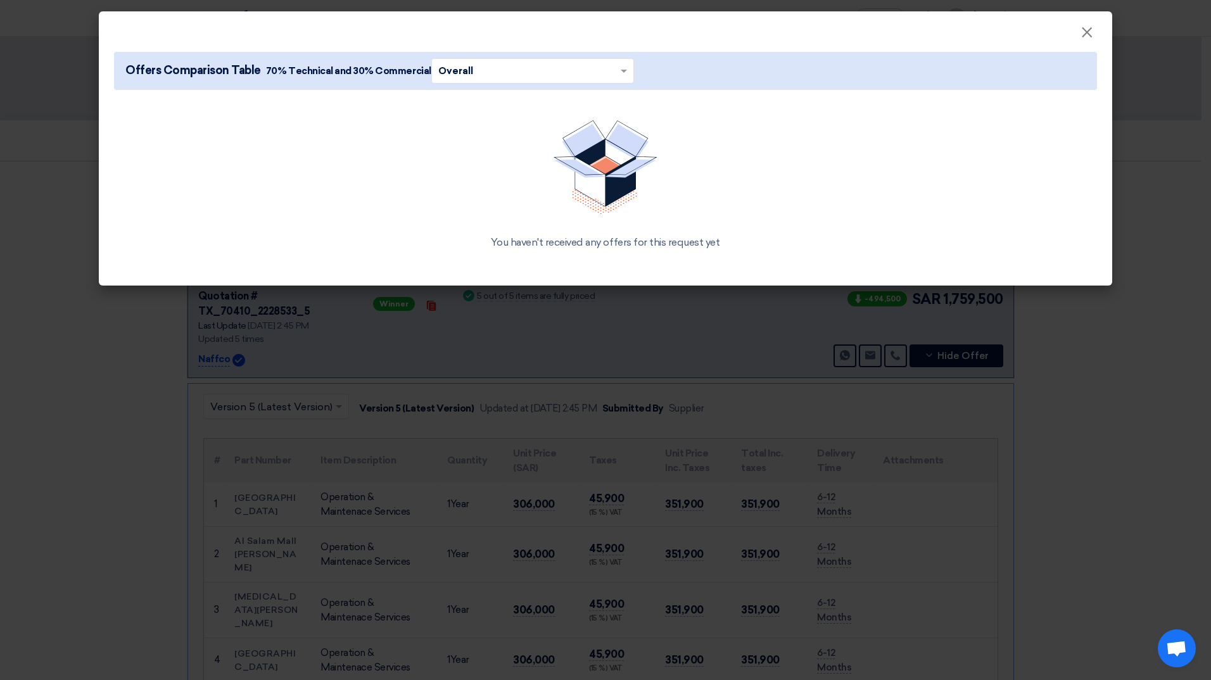
click at [605, 71] on input "text" at bounding box center [526, 71] width 176 height 20
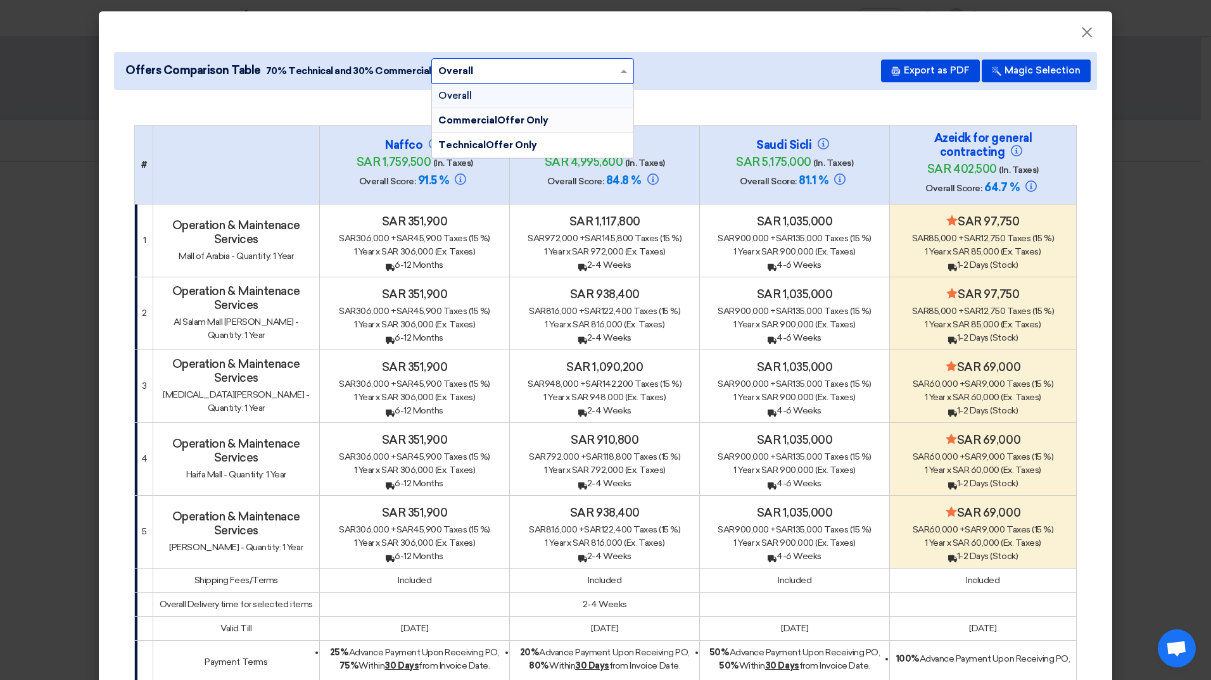
click at [573, 114] on div "CommercialOffer Only" at bounding box center [532, 120] width 201 height 25
click at [569, 72] on input "text" at bounding box center [526, 71] width 176 height 20
click at [520, 139] on span "TechnicalOffer Only" at bounding box center [487, 144] width 99 height 11
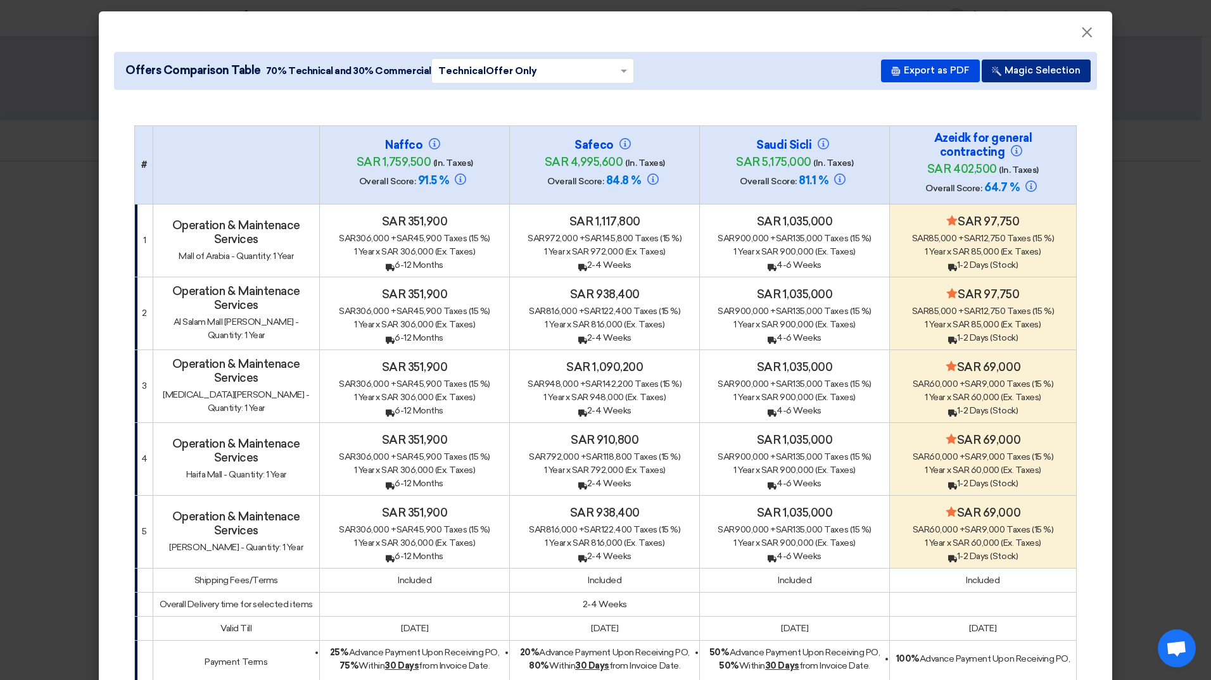
click at [1068, 76] on button "Magic Selection" at bounding box center [1036, 71] width 109 height 23
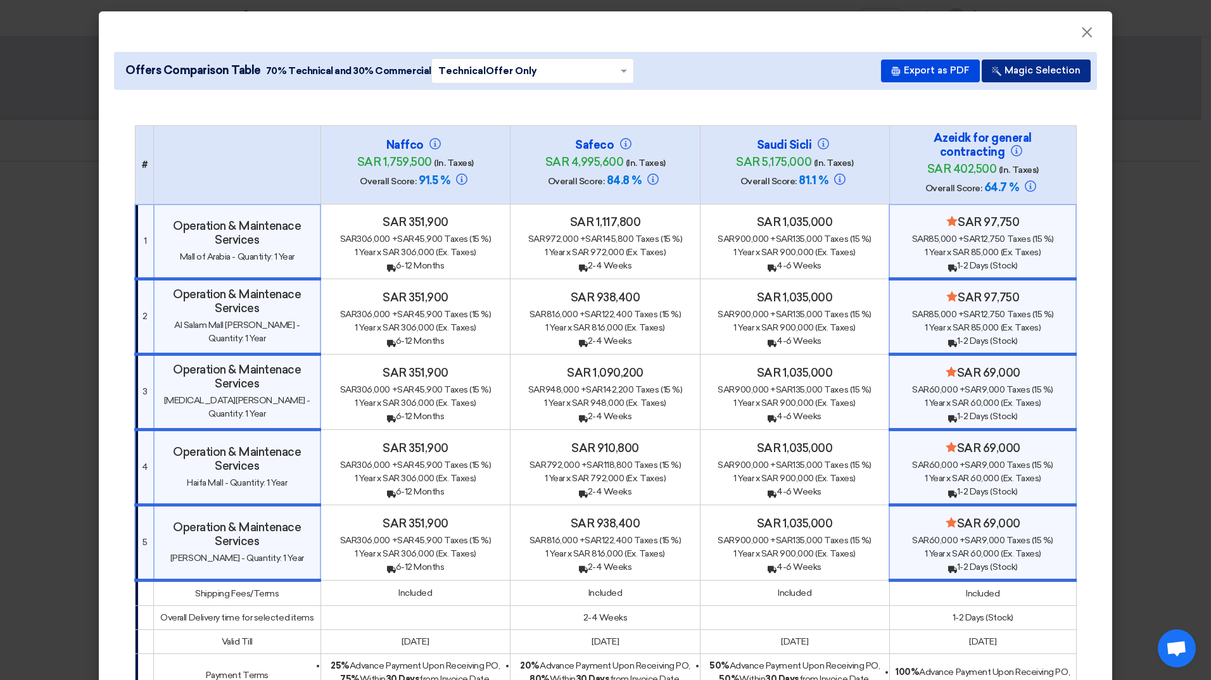
click at [1058, 76] on button "Magic Selection" at bounding box center [1036, 71] width 109 height 23
click at [779, 170] on div "Saudi Sicli sar 5,175,000 (In. Taxes) Overall Score: 81.1 %" at bounding box center [794, 165] width 127 height 54
